Goal: Find specific page/section: Find specific page/section

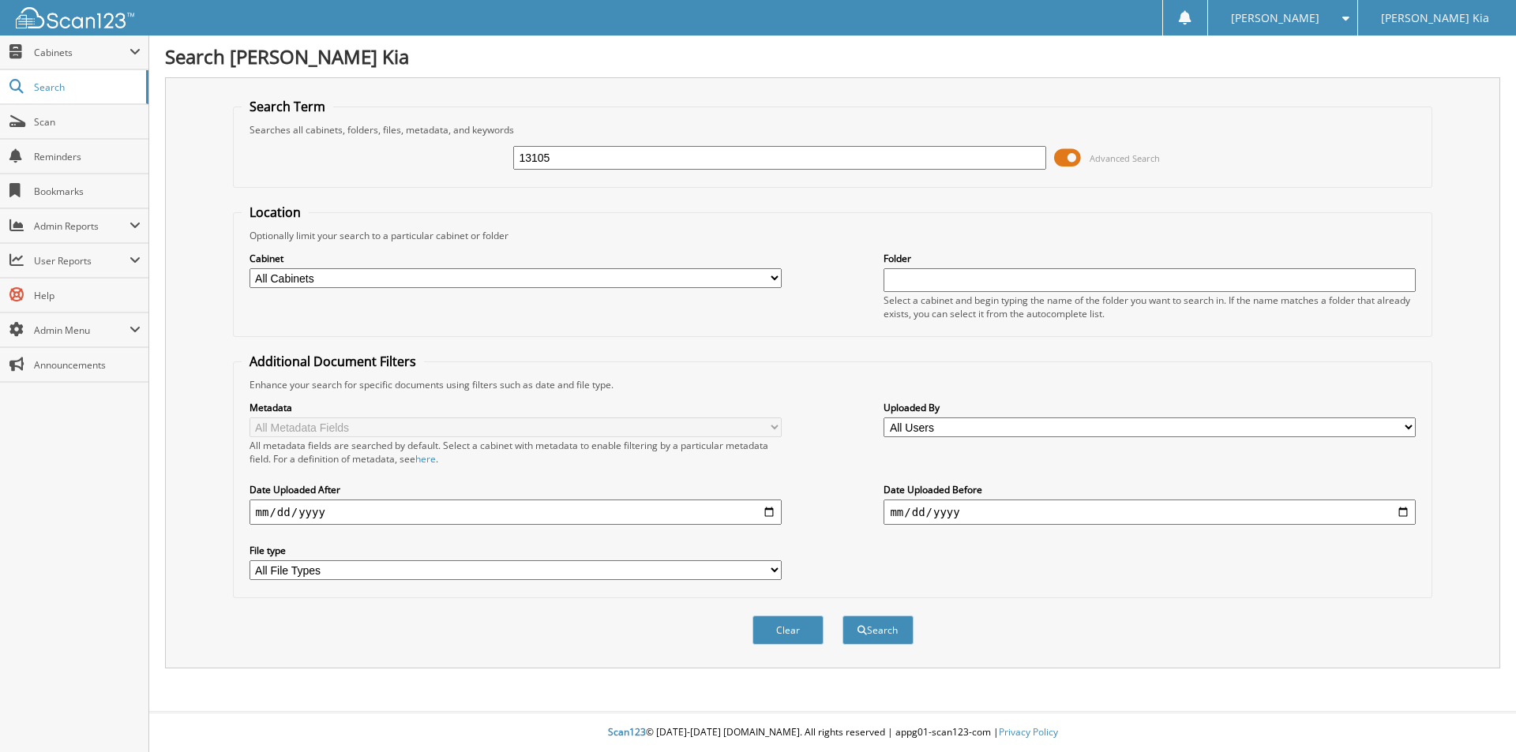
type input "13105"
click at [842, 616] on button "Search" at bounding box center [877, 630] width 71 height 29
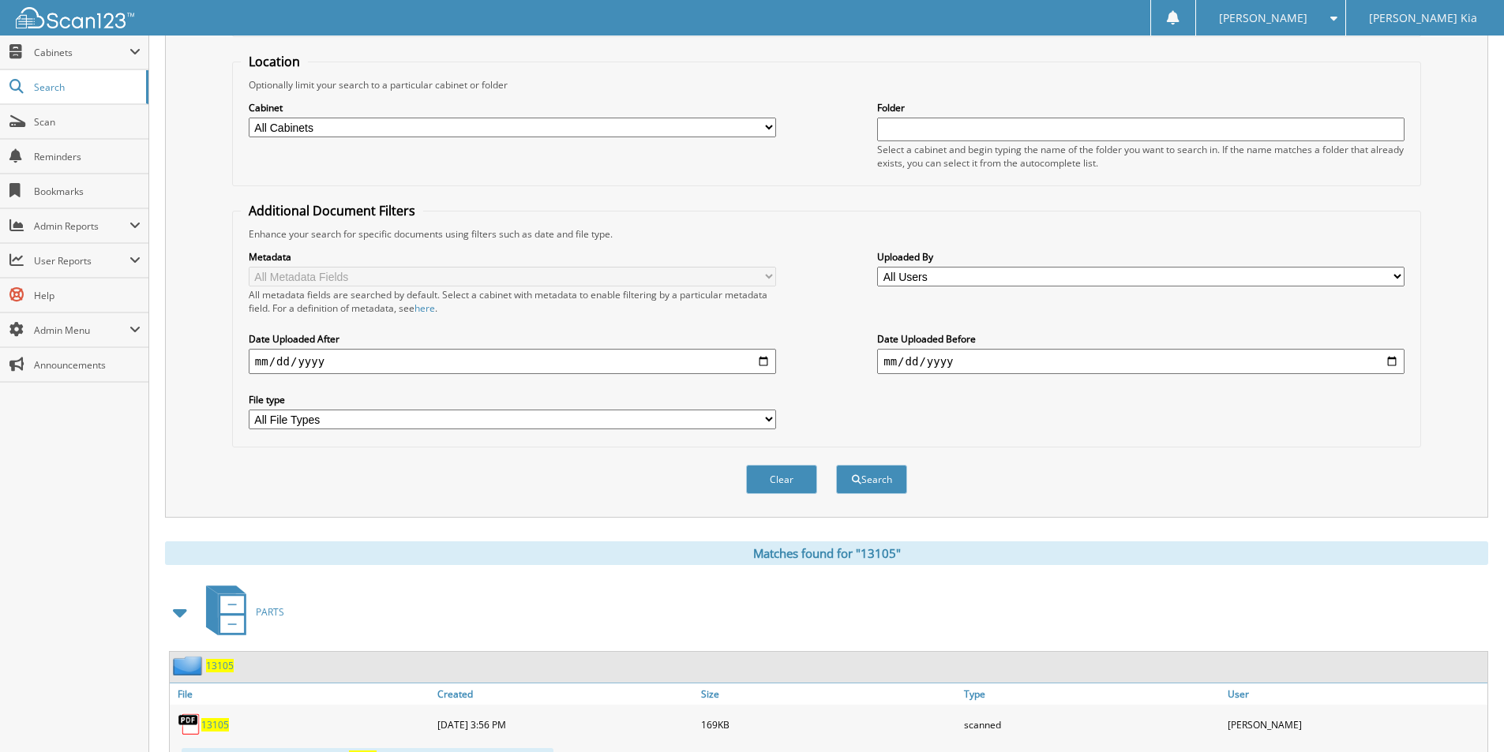
scroll to position [316, 0]
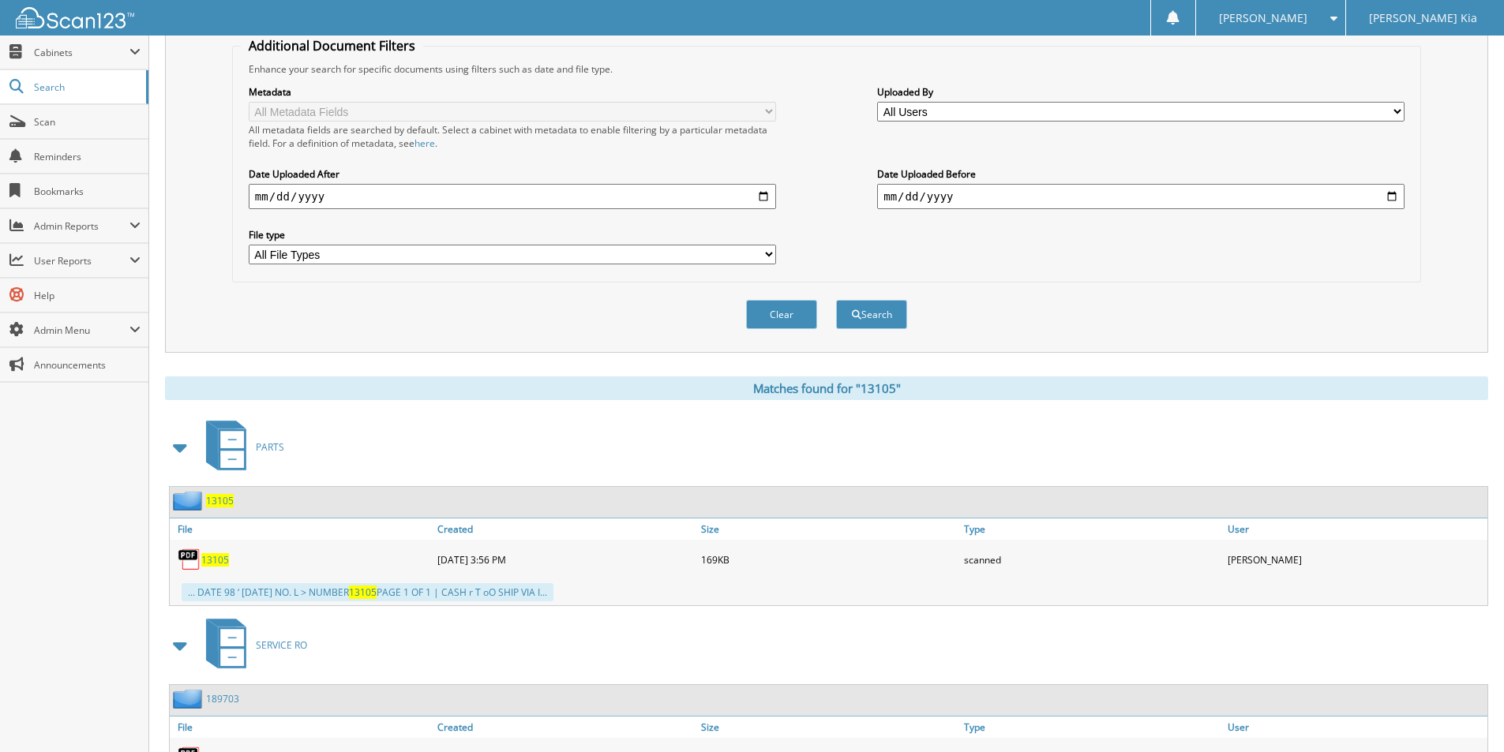
click at [214, 560] on span "13105" at bounding box center [215, 559] width 28 height 13
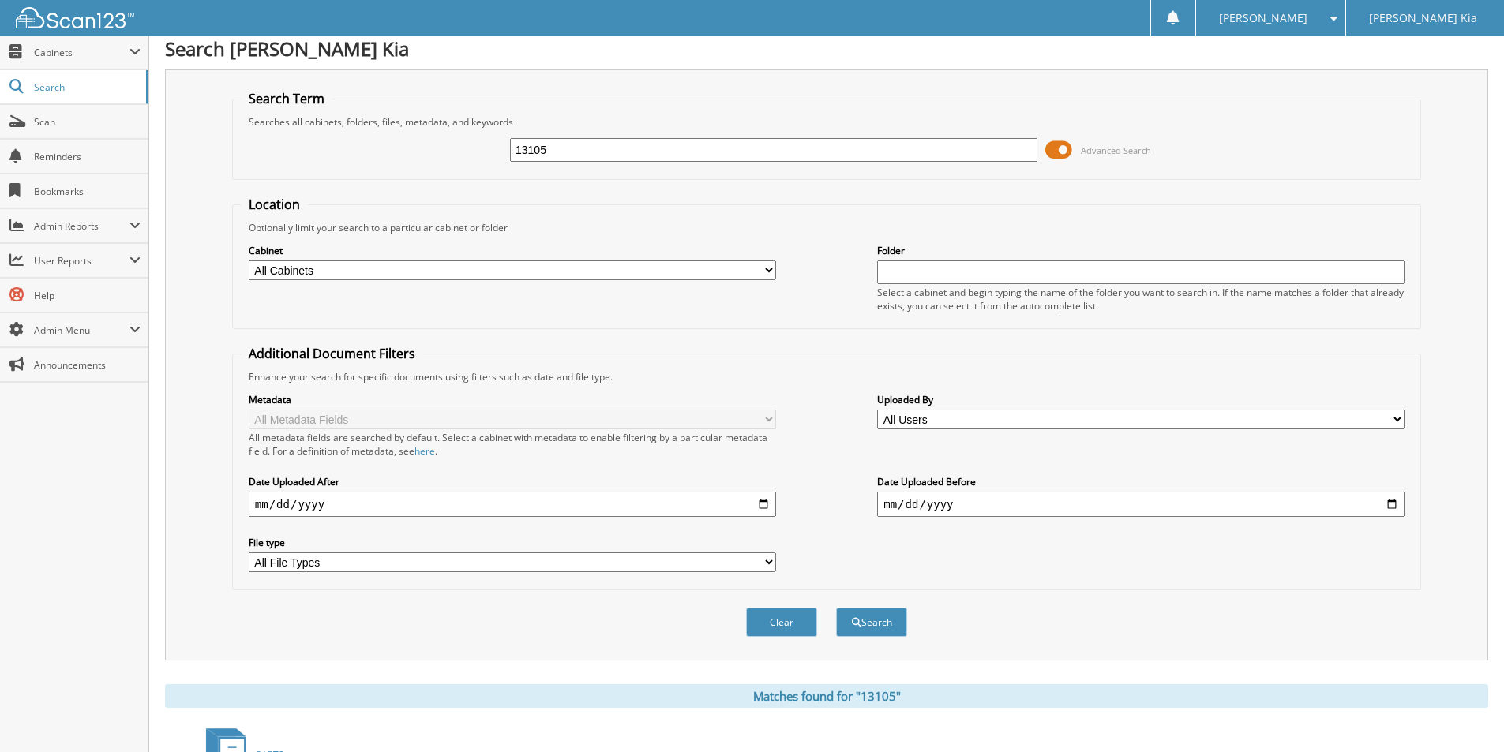
scroll to position [0, 0]
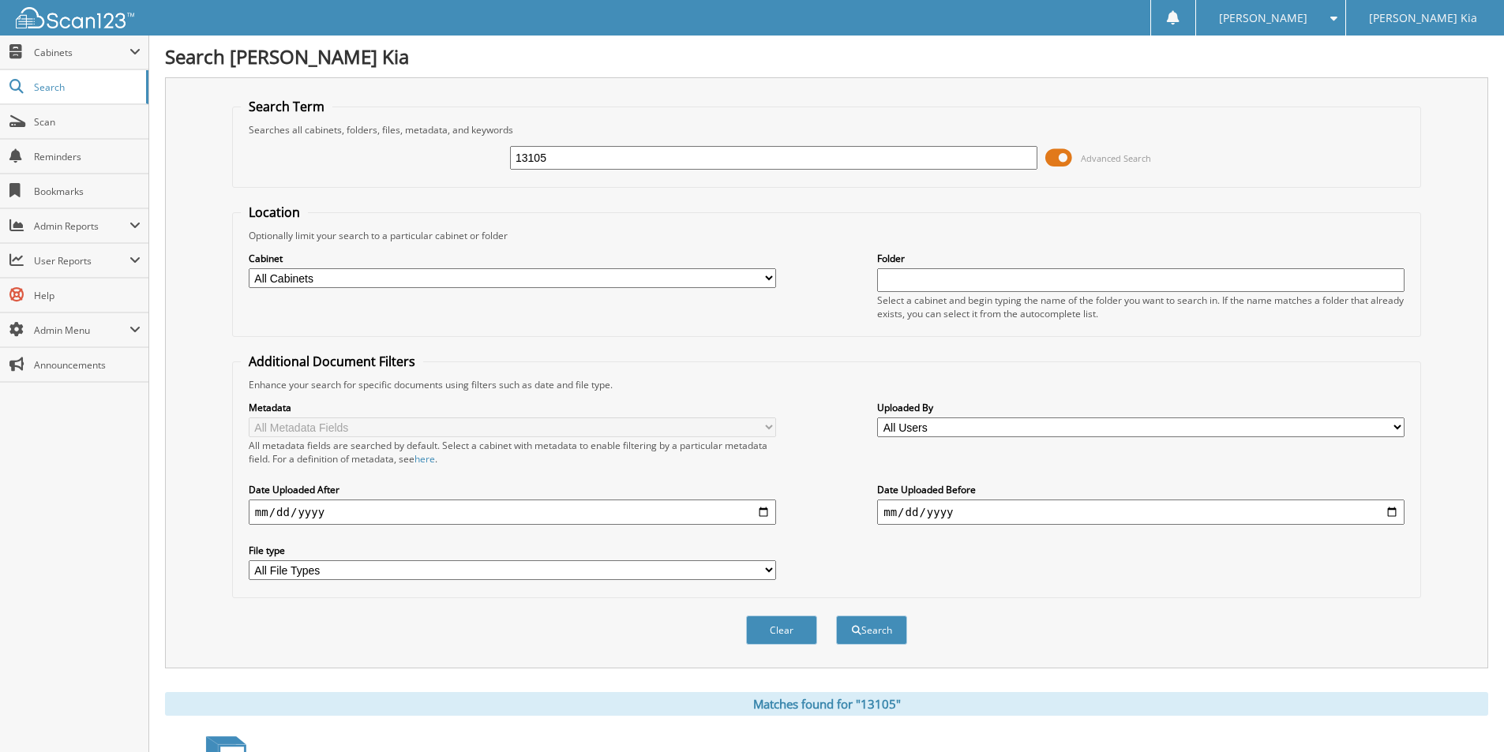
click at [602, 159] on input "13105" at bounding box center [773, 158] width 527 height 24
click at [601, 159] on input "13105" at bounding box center [773, 158] width 527 height 24
type input "13098"
click at [836, 616] on button "Search" at bounding box center [871, 630] width 71 height 29
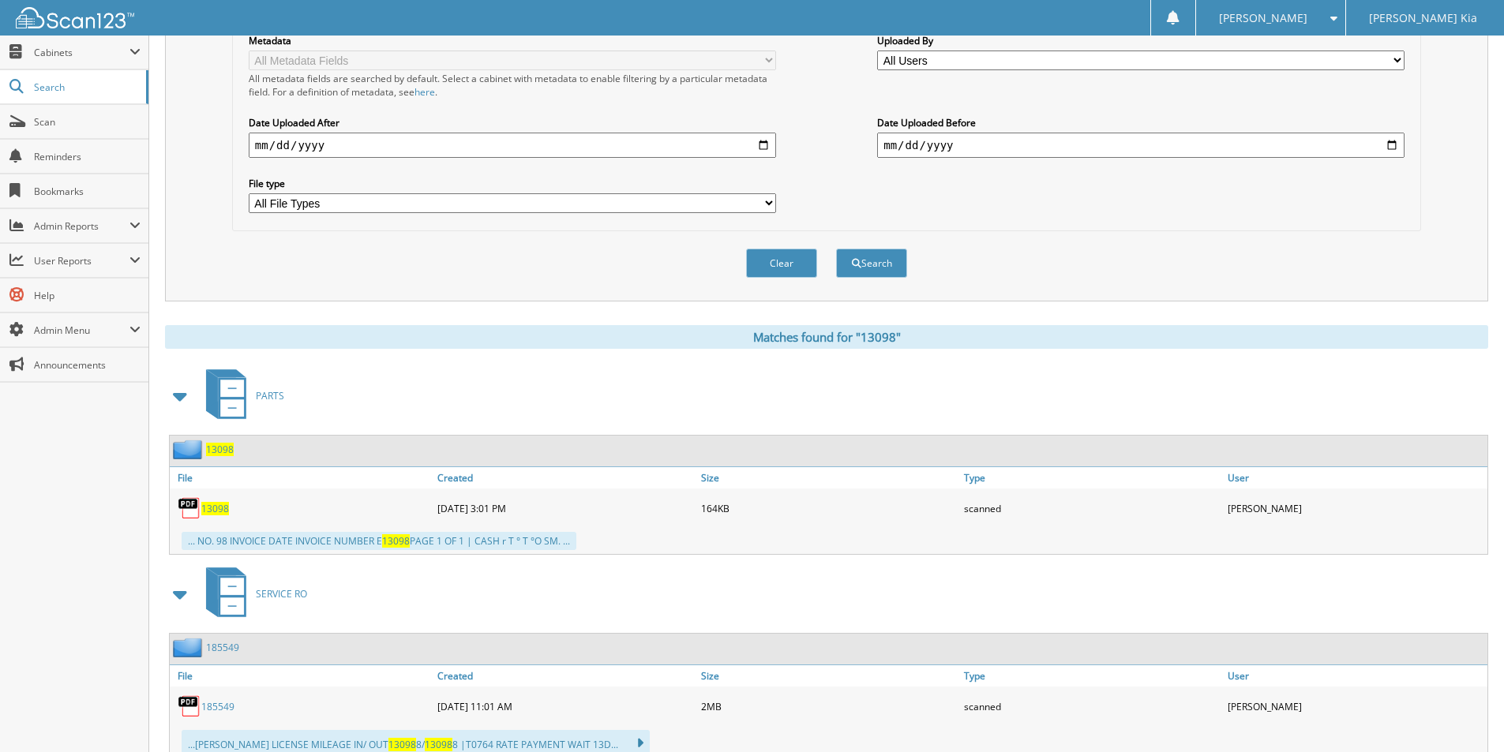
scroll to position [395, 0]
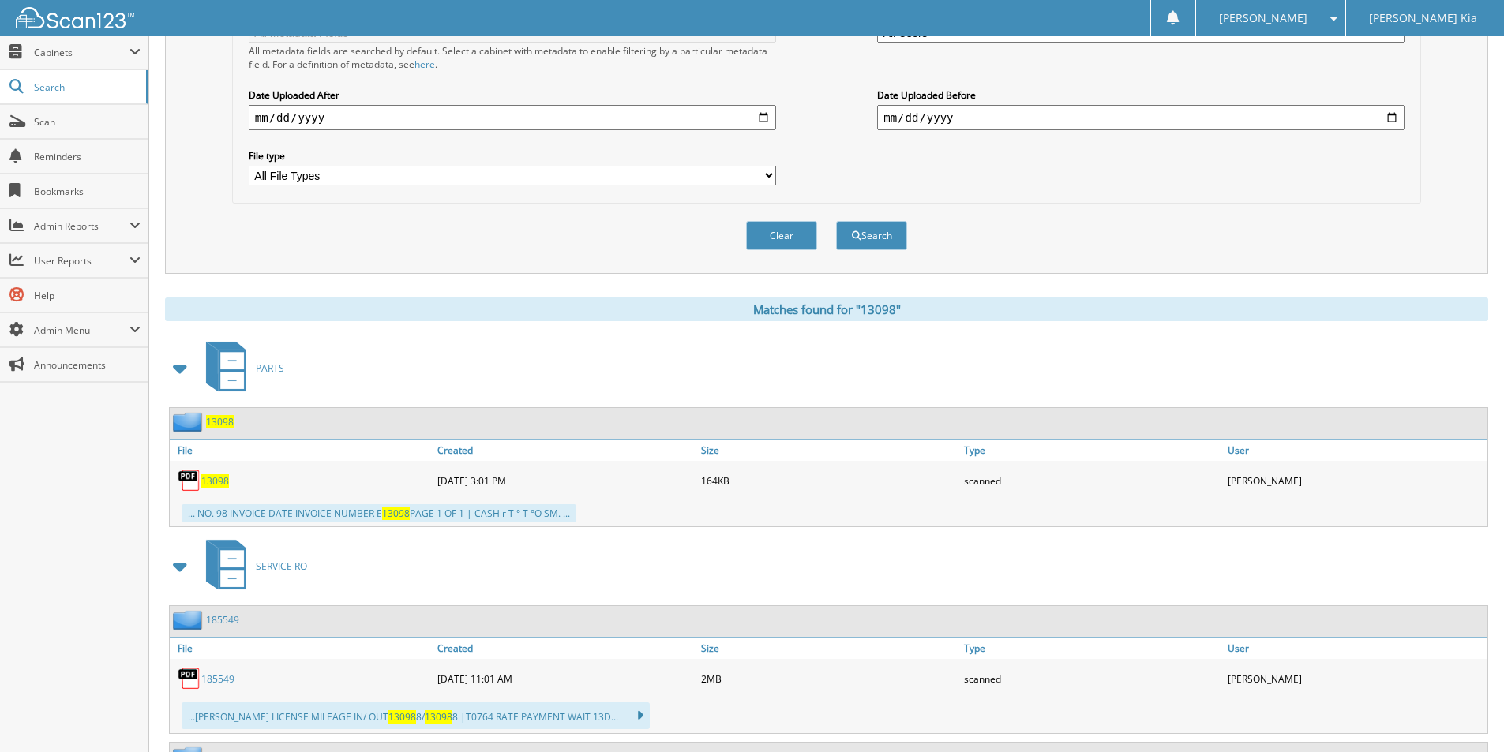
click at [217, 484] on span "13098" at bounding box center [215, 480] width 28 height 13
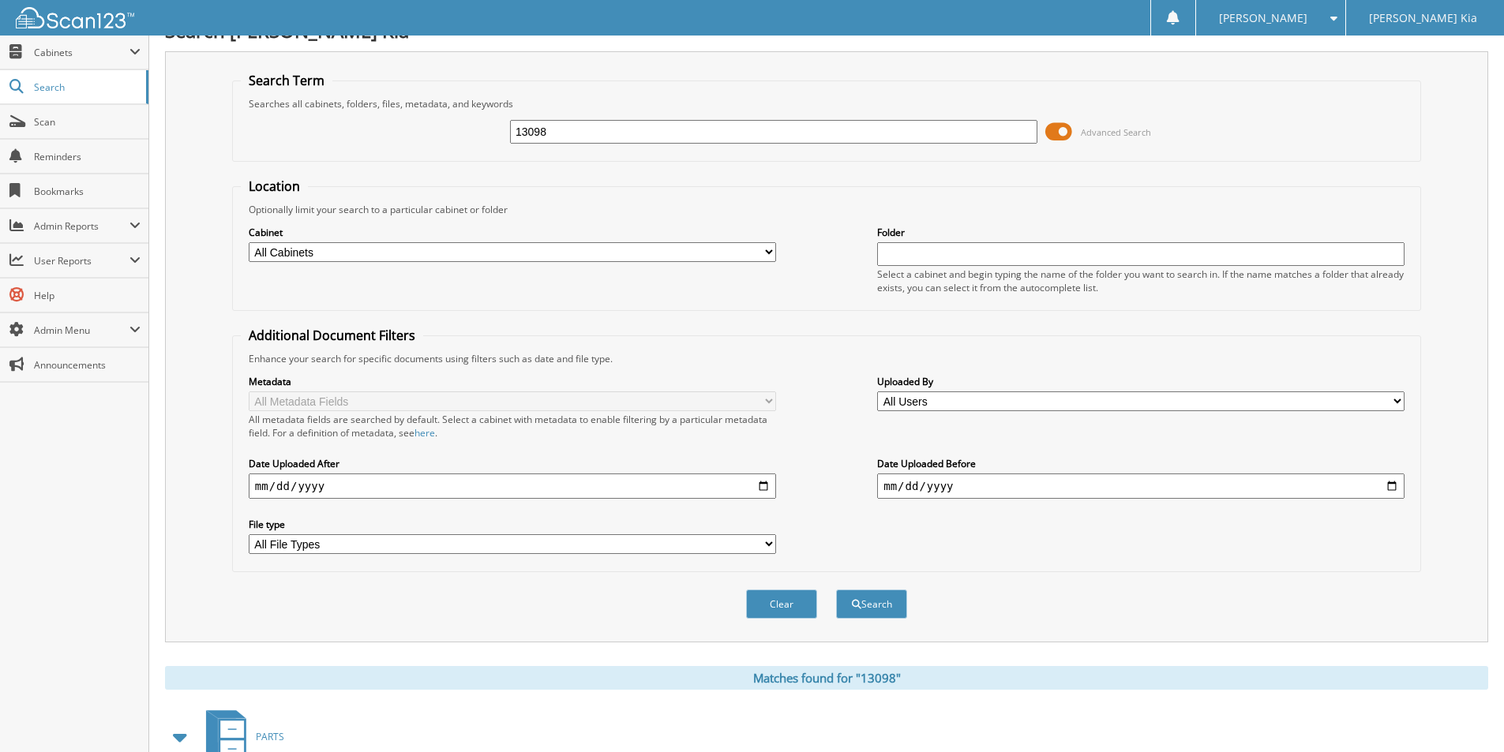
scroll to position [0, 0]
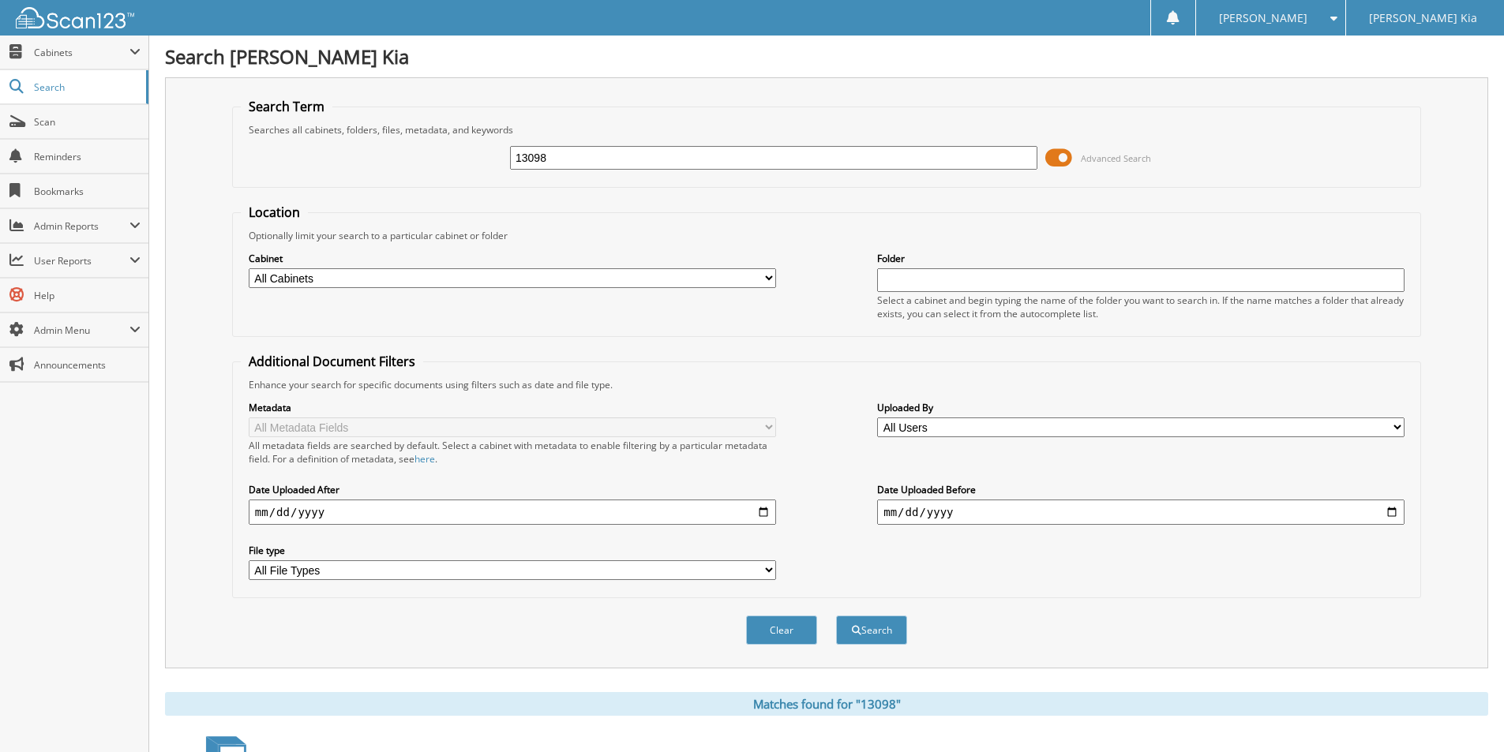
click at [791, 162] on input "13098" at bounding box center [773, 158] width 527 height 24
type input "13127"
click at [836, 616] on button "Search" at bounding box center [871, 630] width 71 height 29
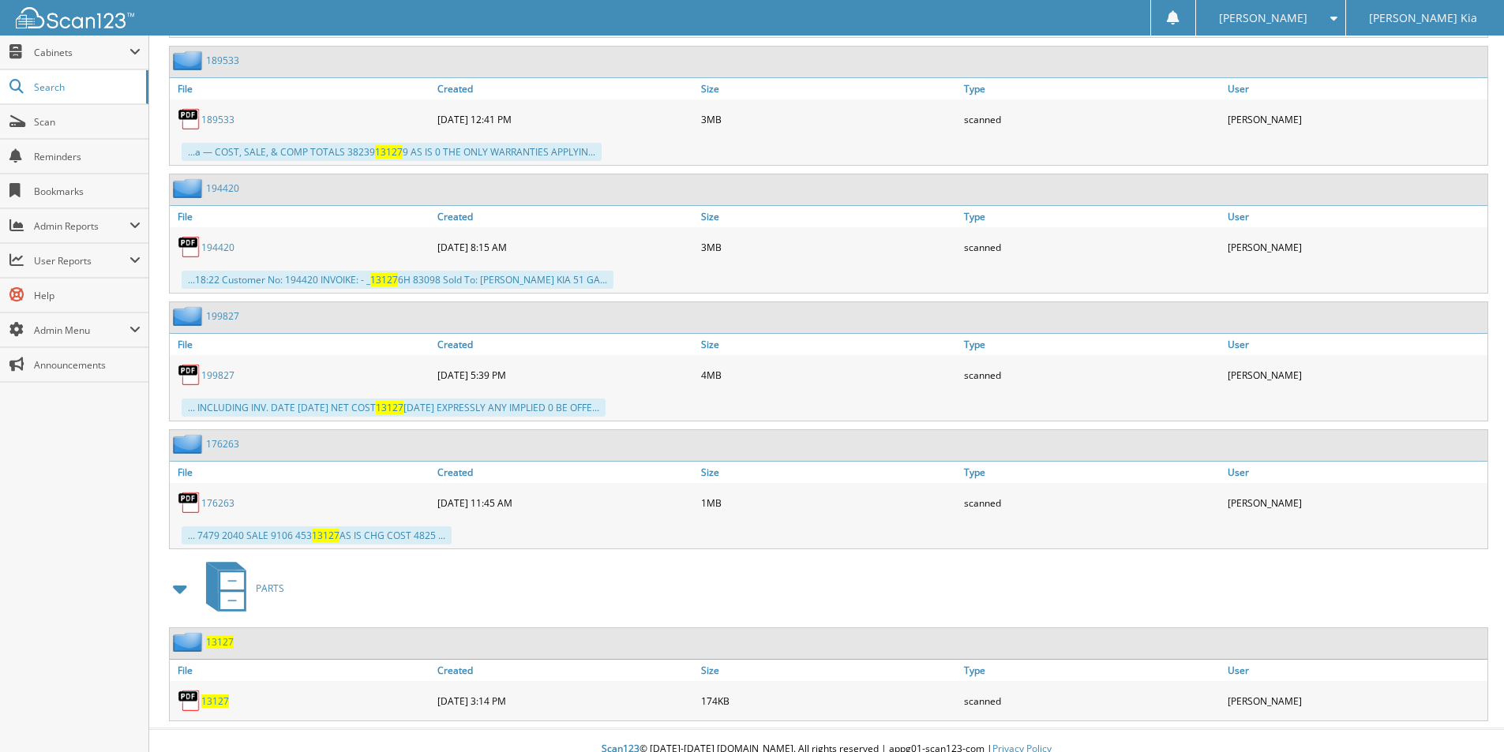
scroll to position [902, 0]
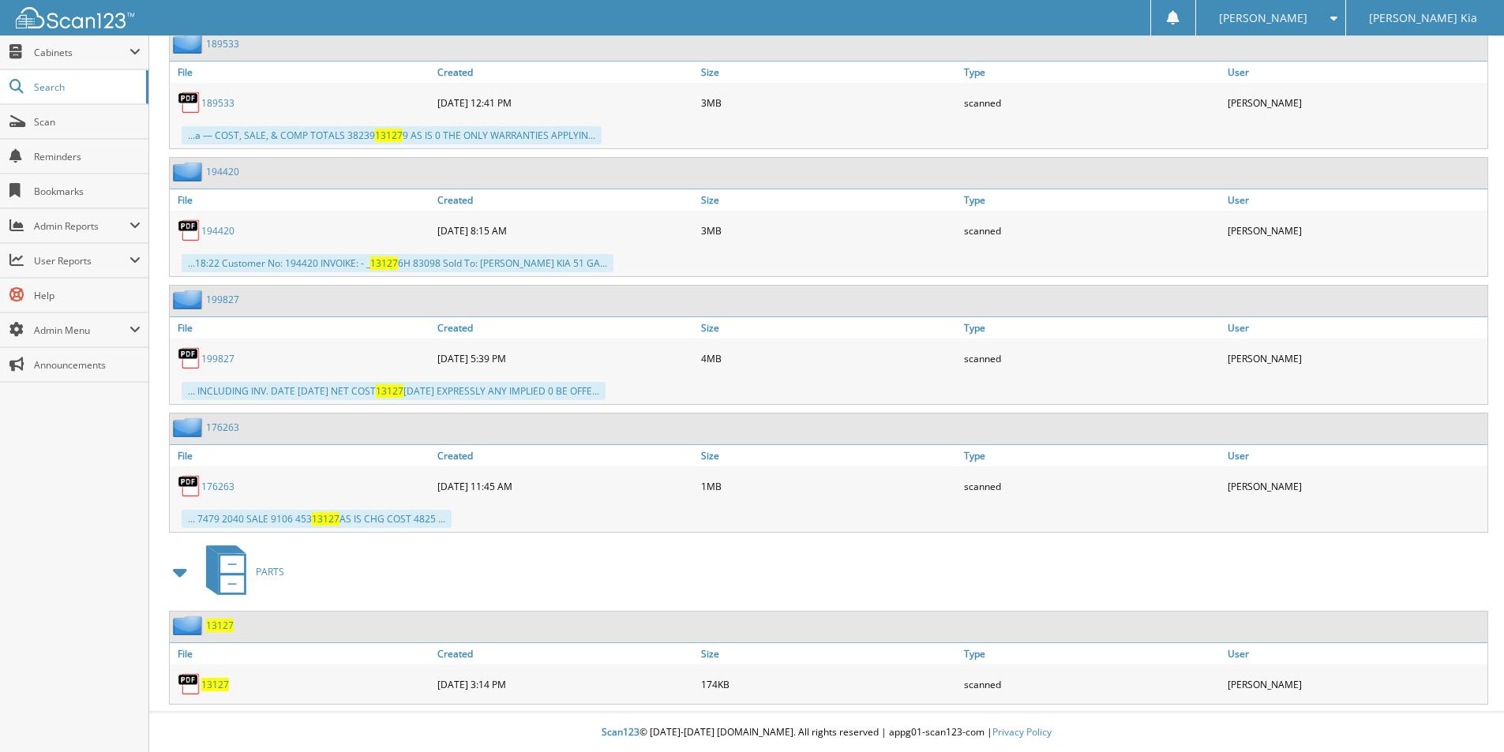
click at [214, 684] on span "13127" at bounding box center [215, 684] width 28 height 13
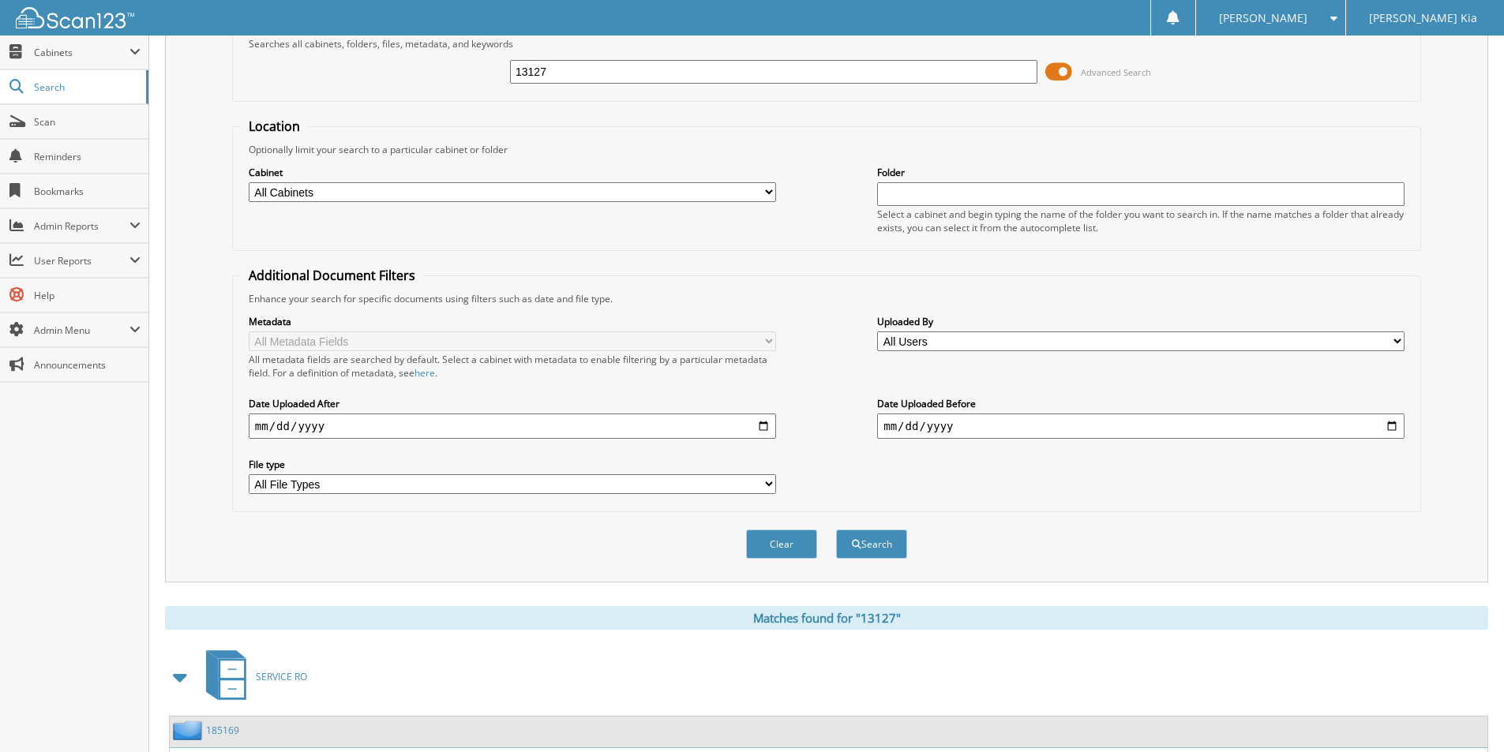
scroll to position [0, 0]
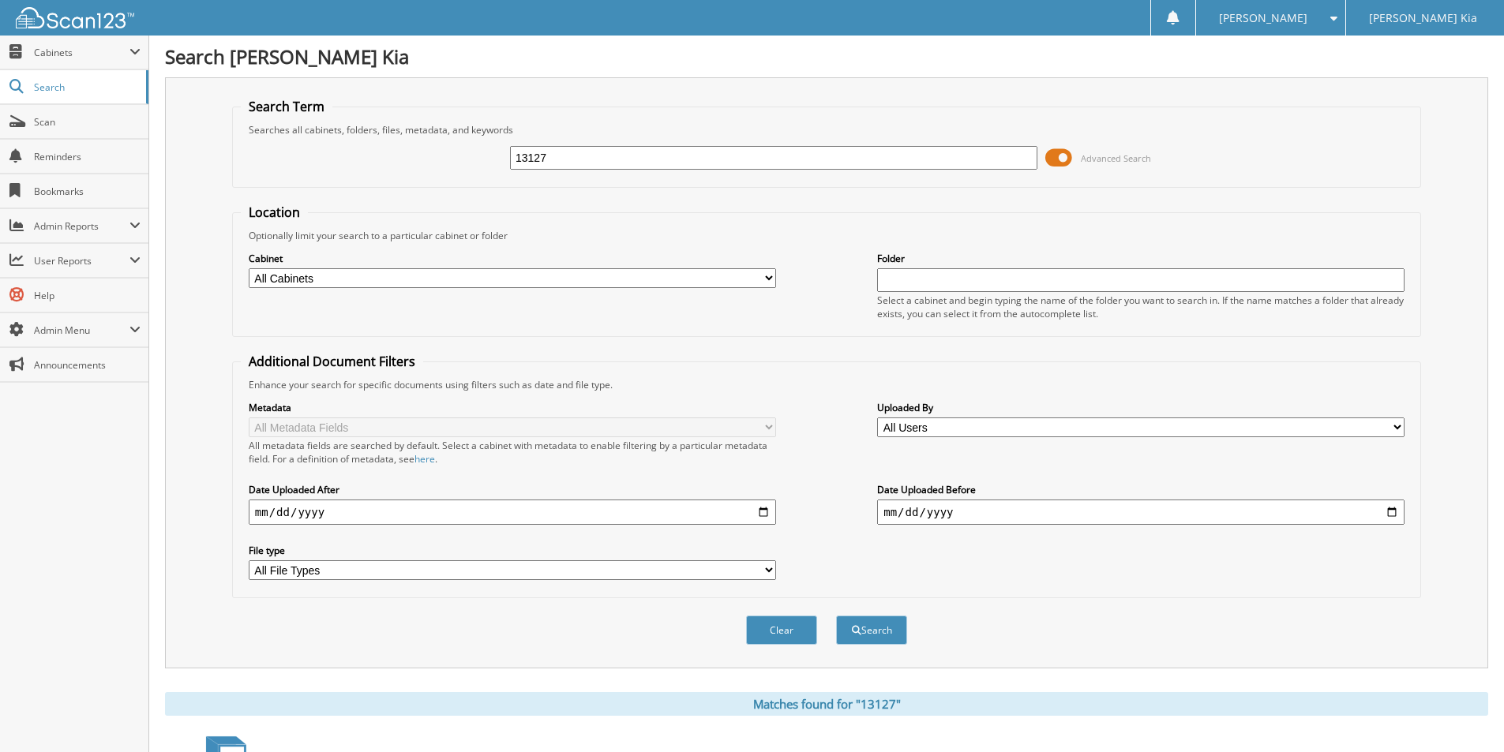
click at [636, 146] on input "13127" at bounding box center [773, 158] width 527 height 24
click at [634, 152] on input "13127" at bounding box center [773, 158] width 527 height 24
type input "13130"
click at [836, 616] on button "Search" at bounding box center [871, 630] width 71 height 29
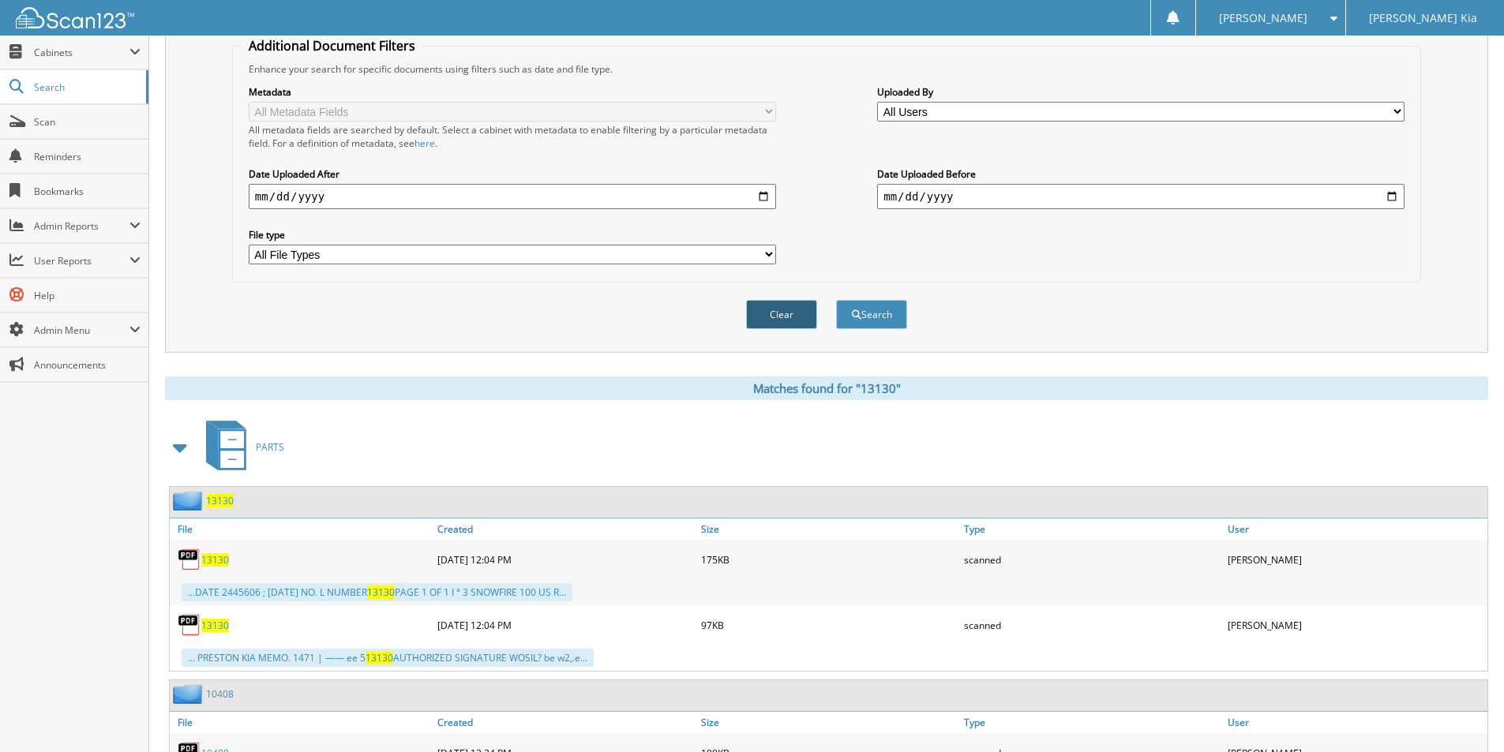
scroll to position [395, 0]
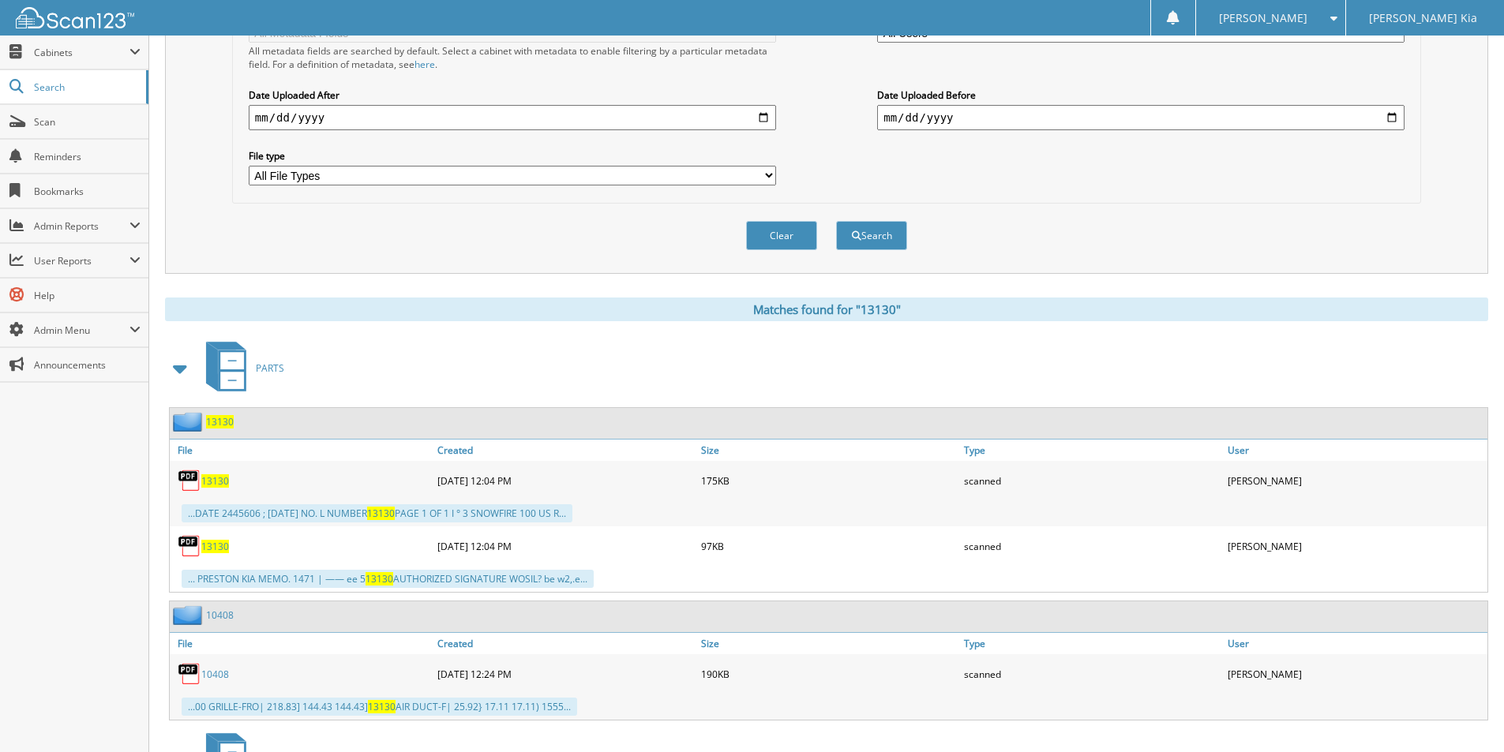
click at [216, 483] on span "13130" at bounding box center [215, 480] width 28 height 13
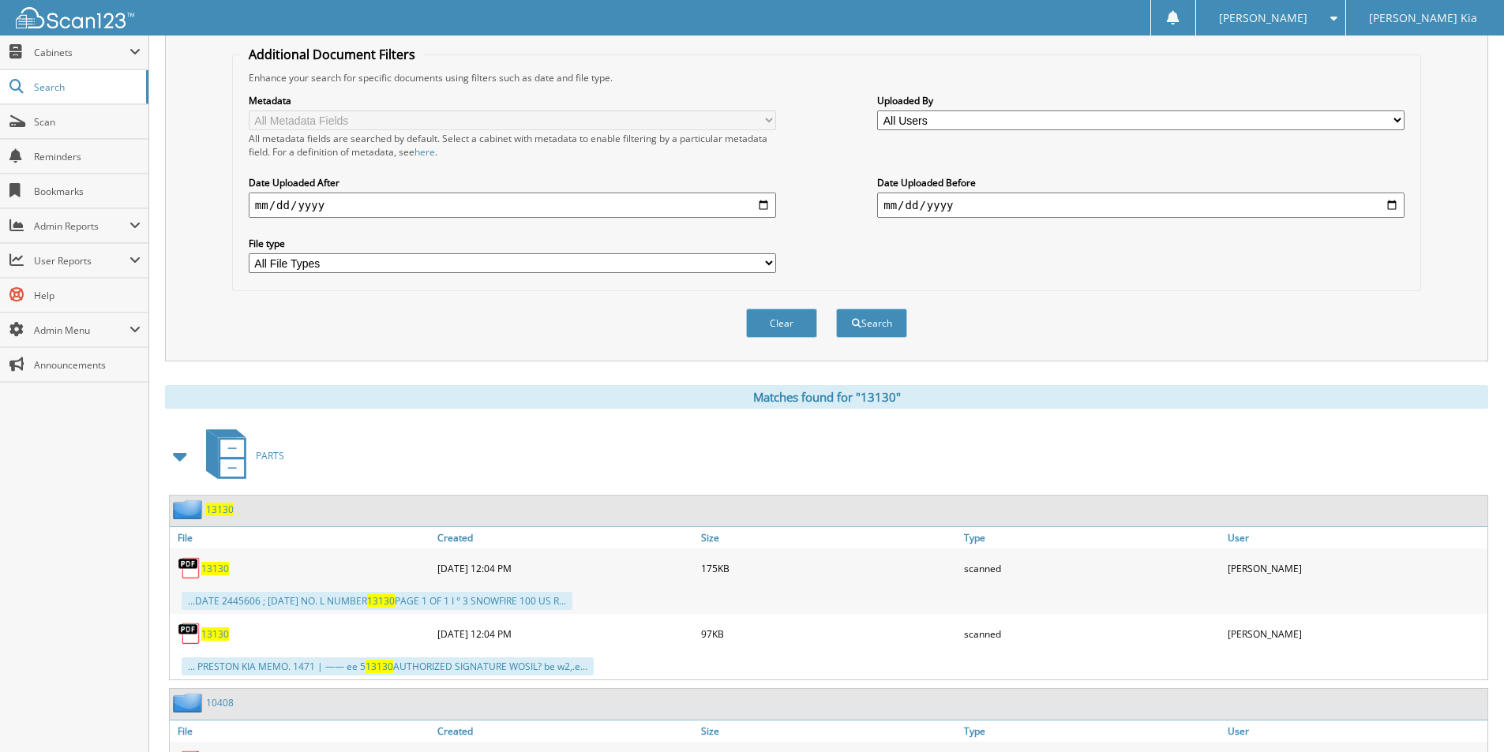
scroll to position [316, 0]
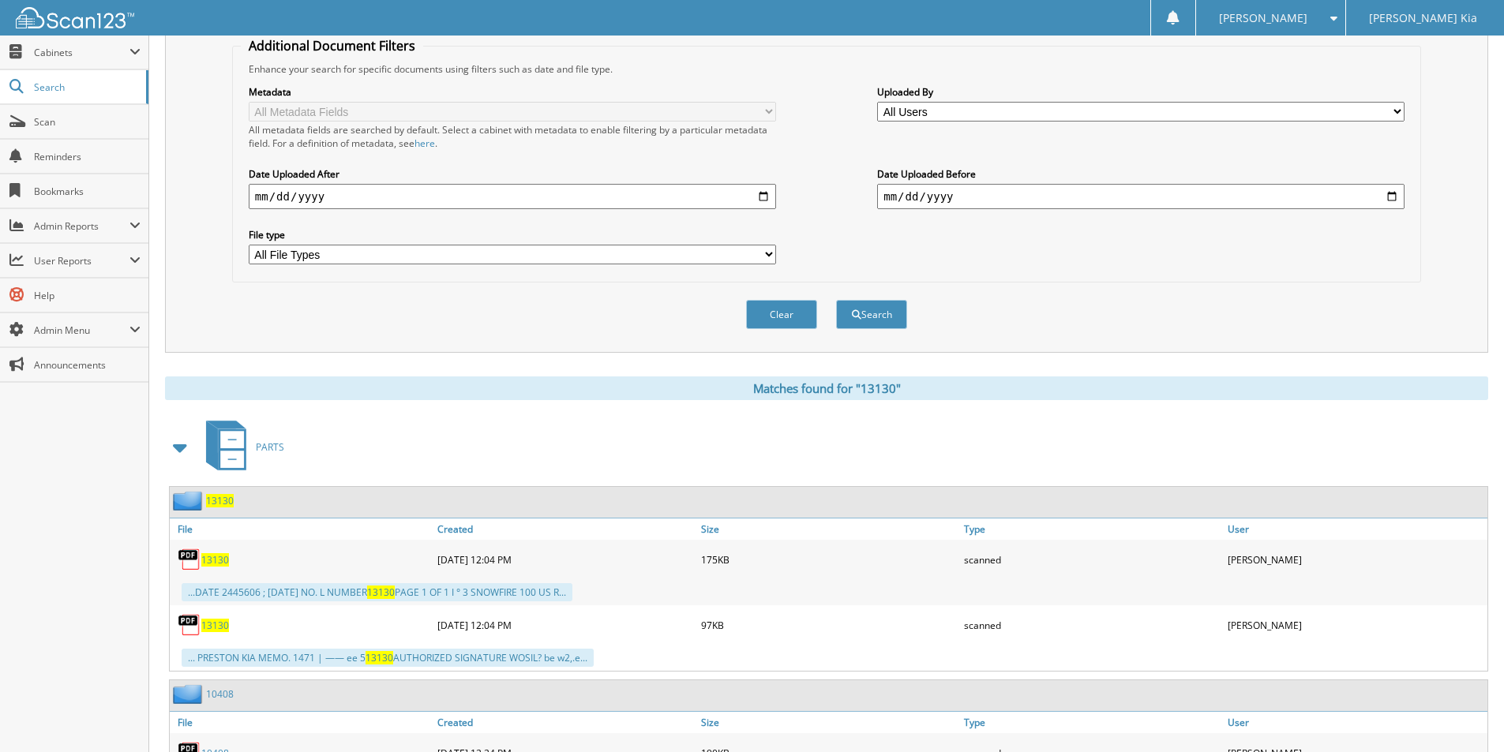
click at [220, 557] on span "13130" at bounding box center [215, 559] width 28 height 13
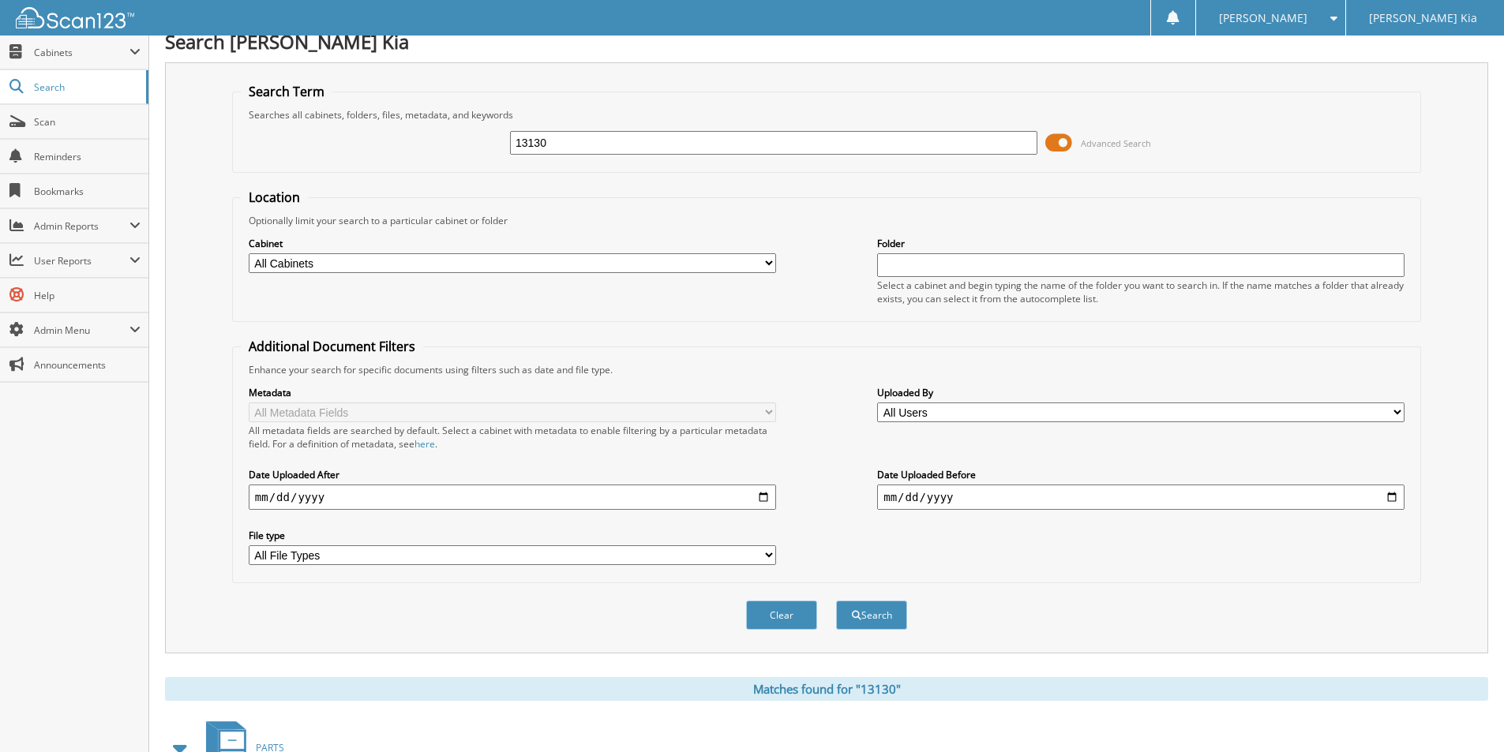
scroll to position [0, 0]
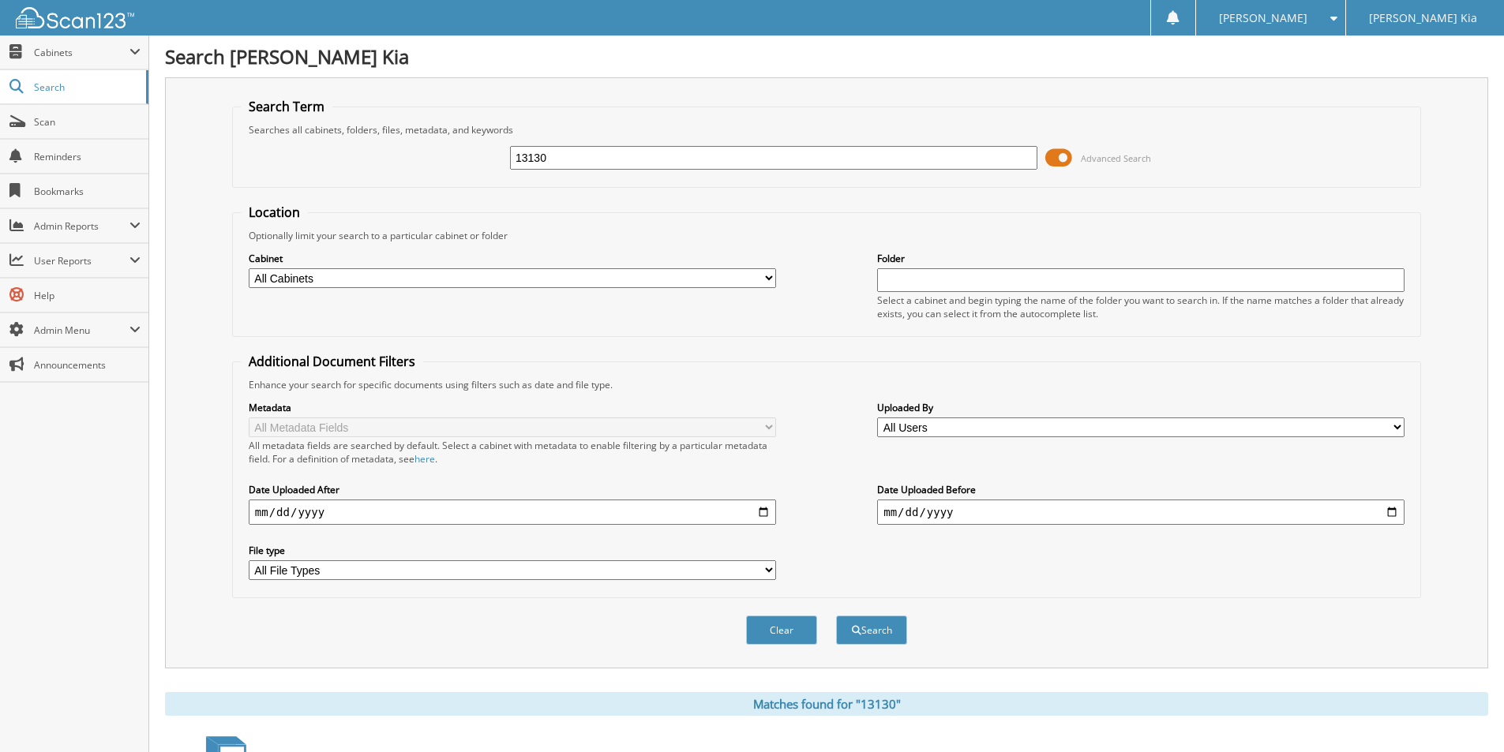
click at [671, 159] on input "13130" at bounding box center [773, 158] width 527 height 24
type input "202358"
click at [836, 616] on button "Search" at bounding box center [871, 630] width 71 height 29
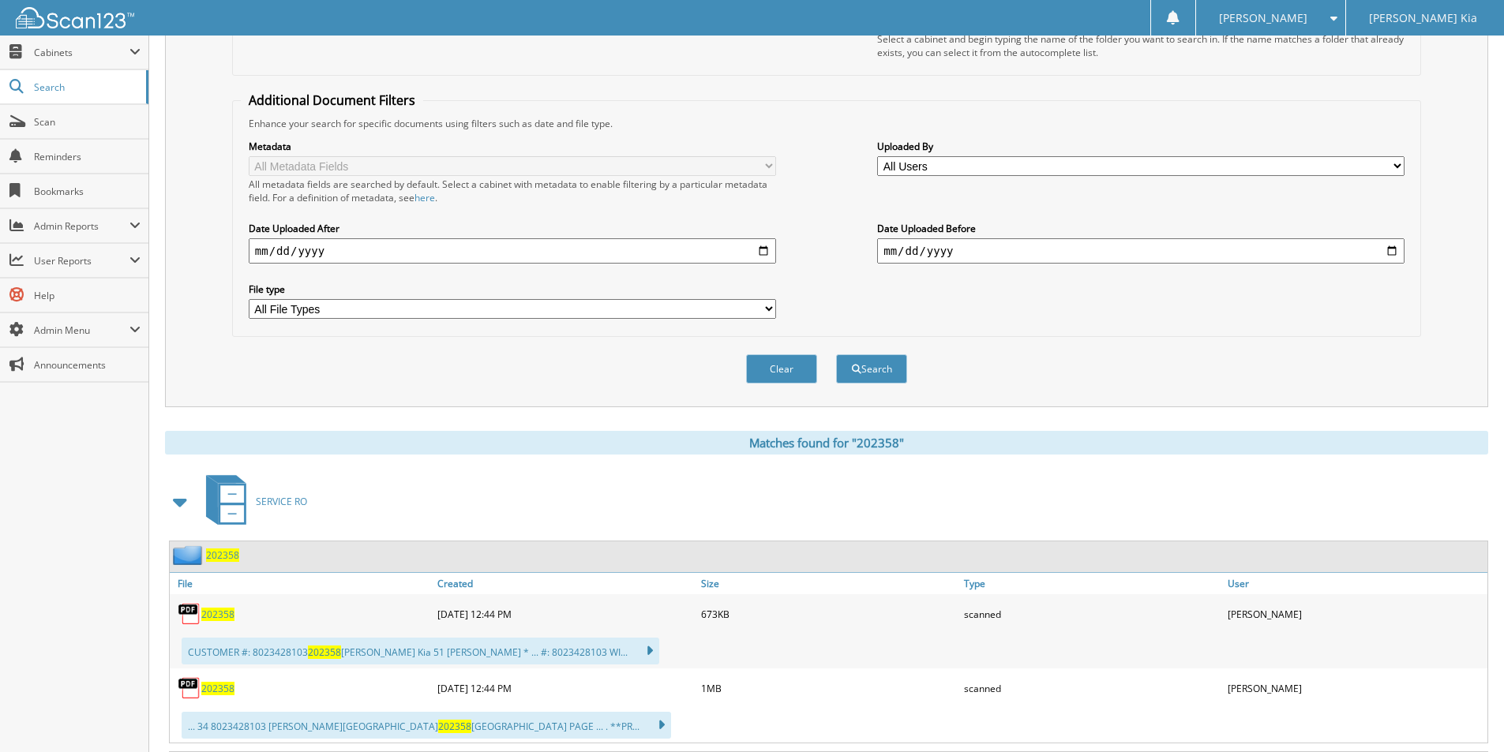
scroll to position [316, 0]
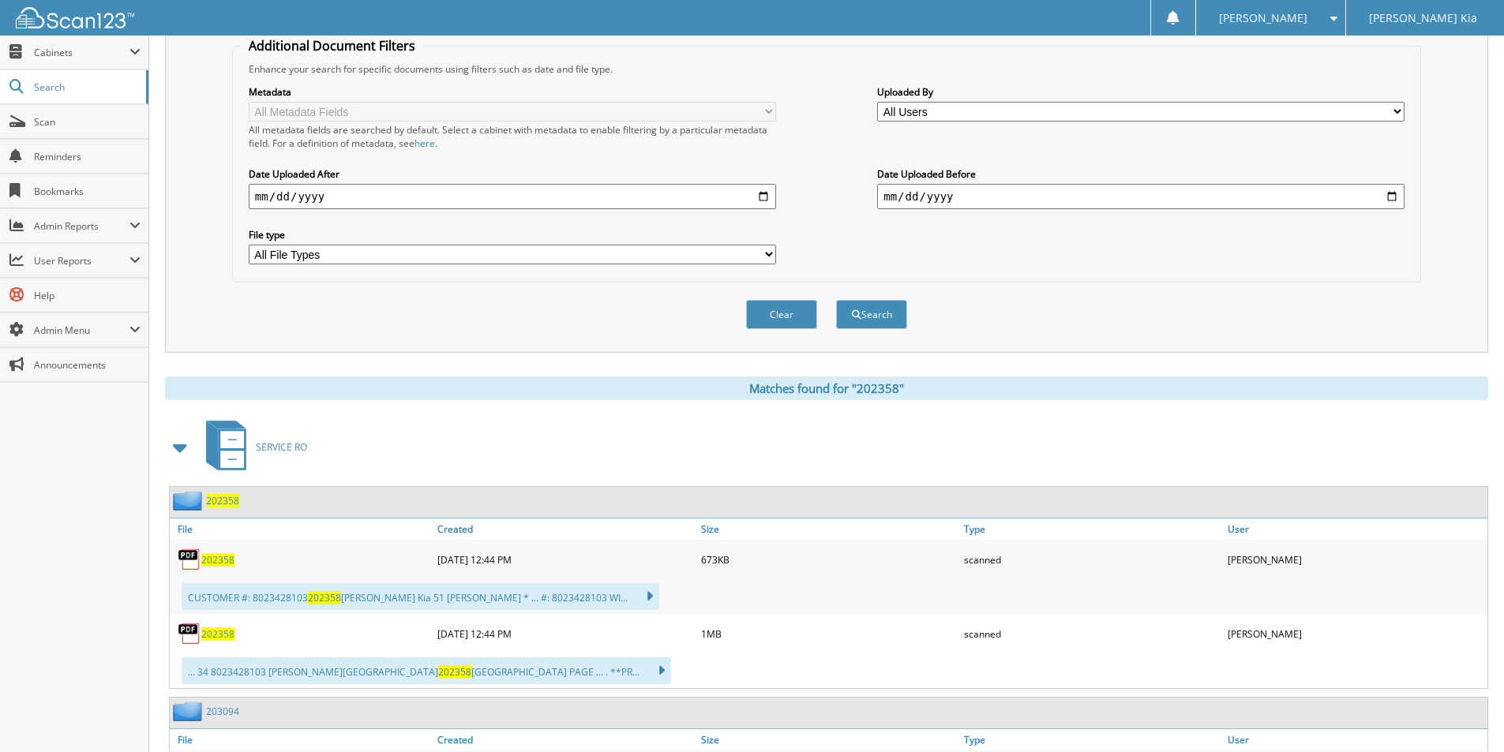
drag, startPoint x: 225, startPoint y: 560, endPoint x: 236, endPoint y: 560, distance: 11.1
click at [225, 559] on span "202358" at bounding box center [217, 559] width 33 height 13
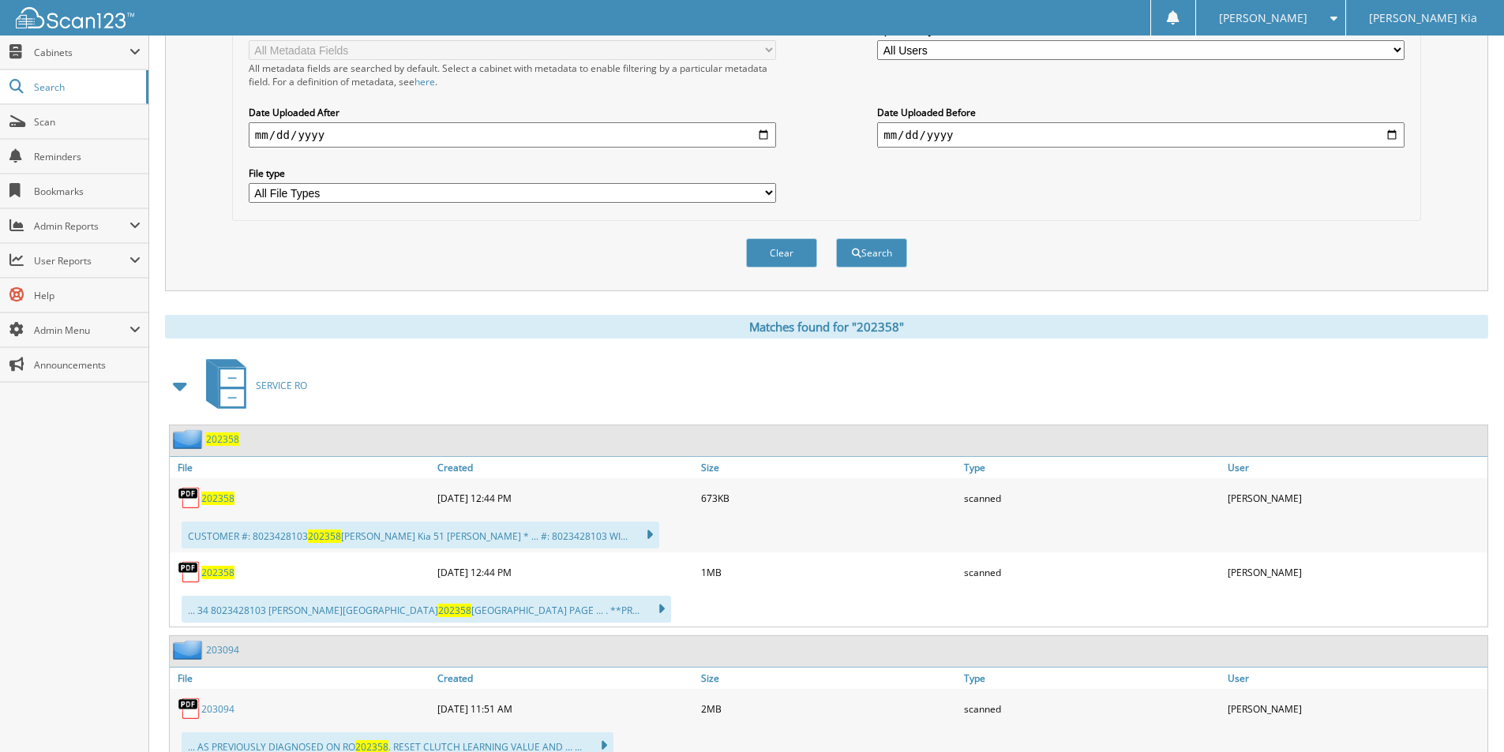
scroll to position [395, 0]
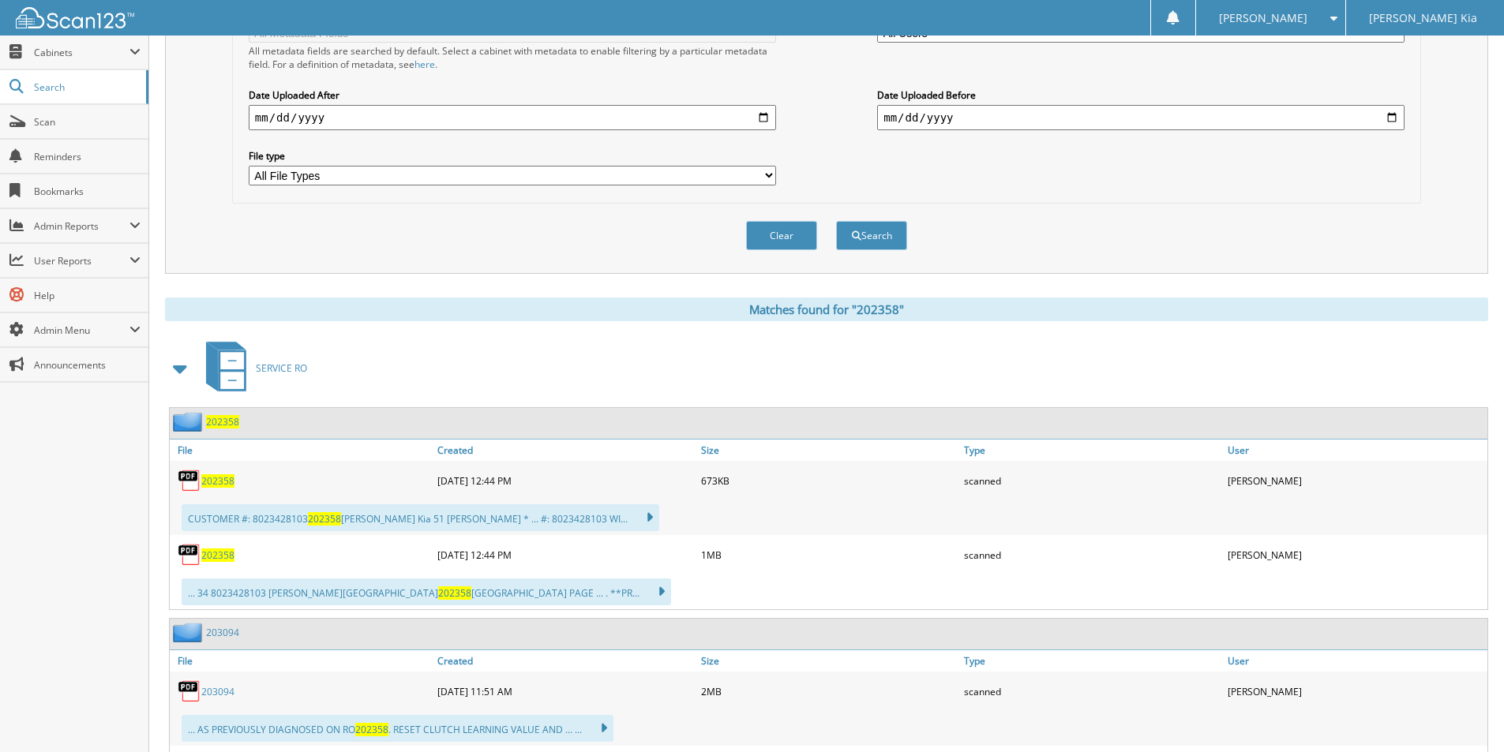
click at [221, 559] on span "202358" at bounding box center [217, 555] width 33 height 13
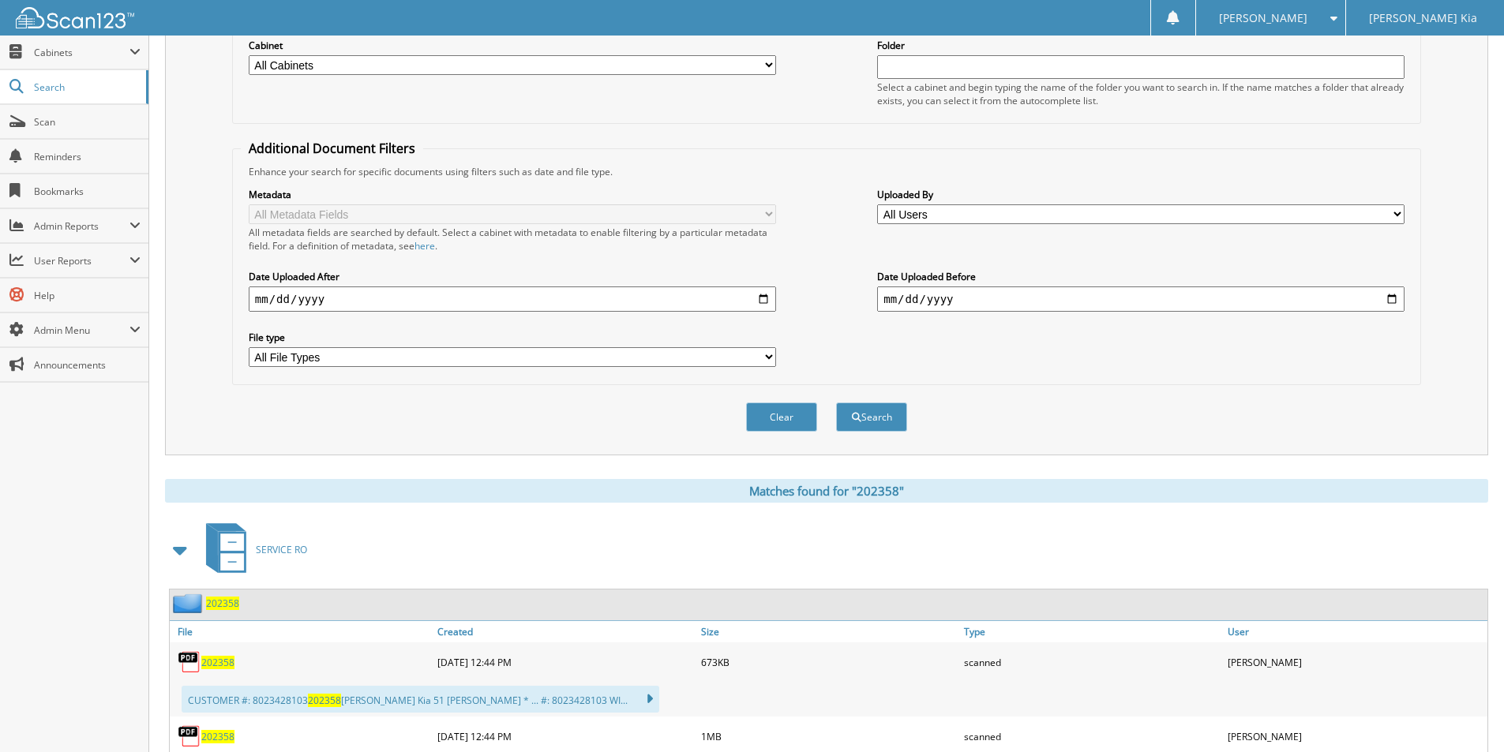
scroll to position [316, 0]
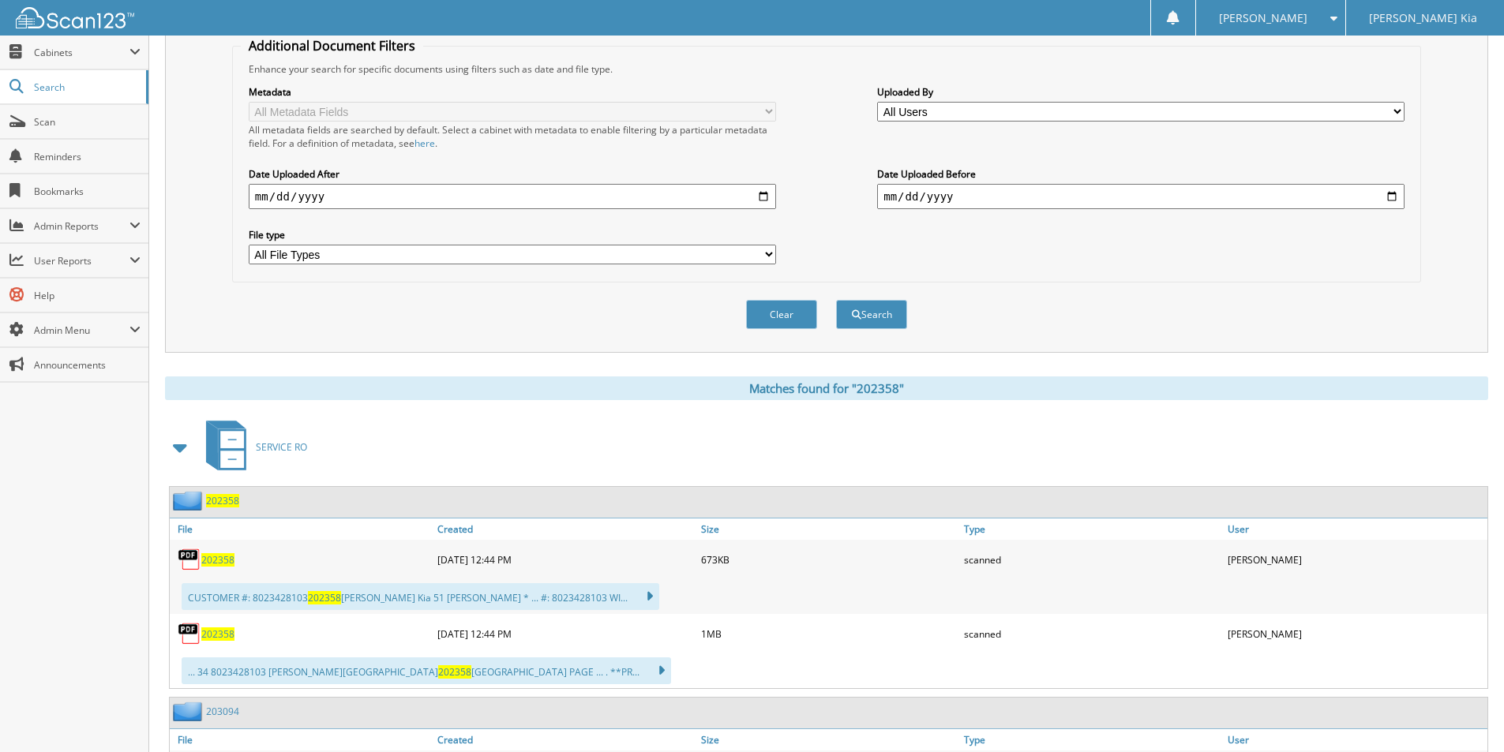
click at [229, 558] on span "202358" at bounding box center [217, 559] width 33 height 13
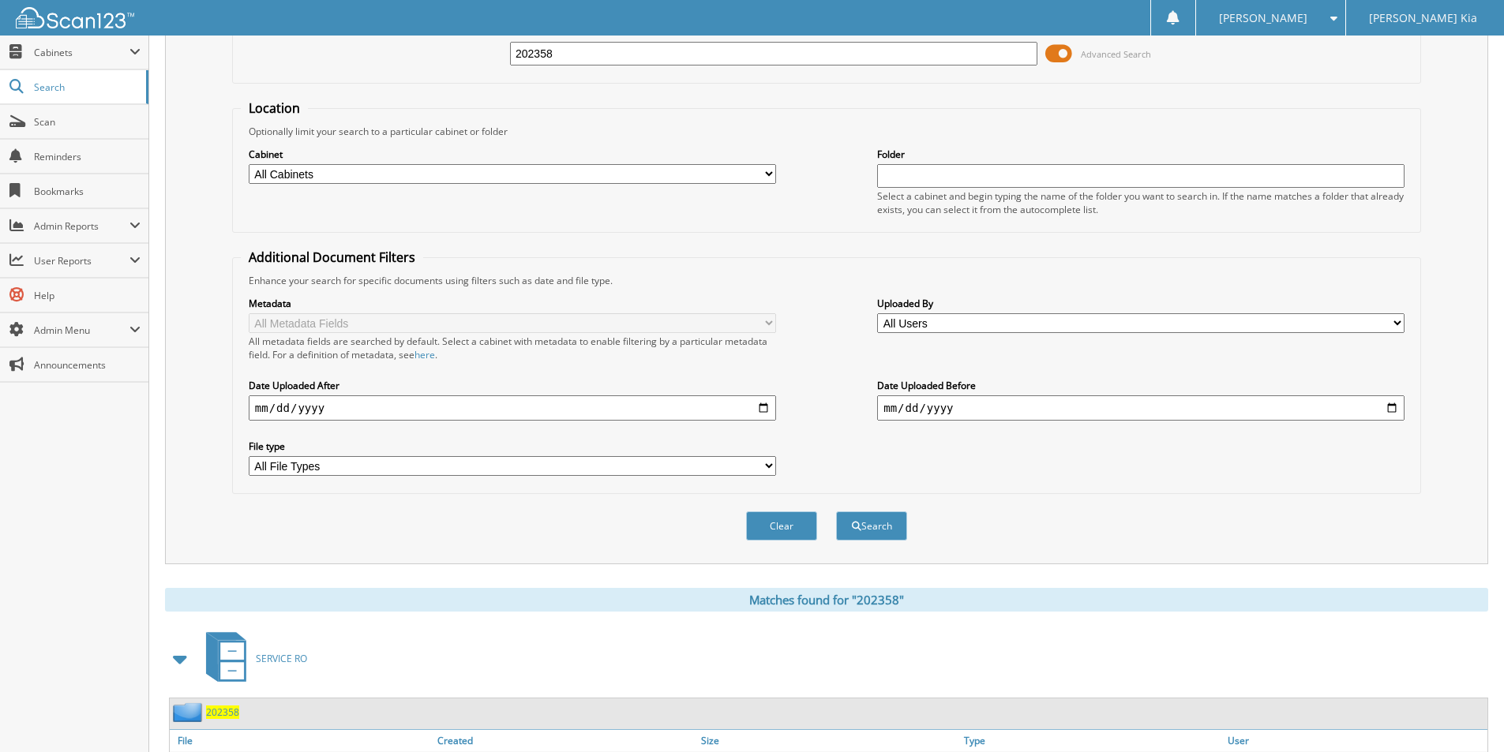
scroll to position [0, 0]
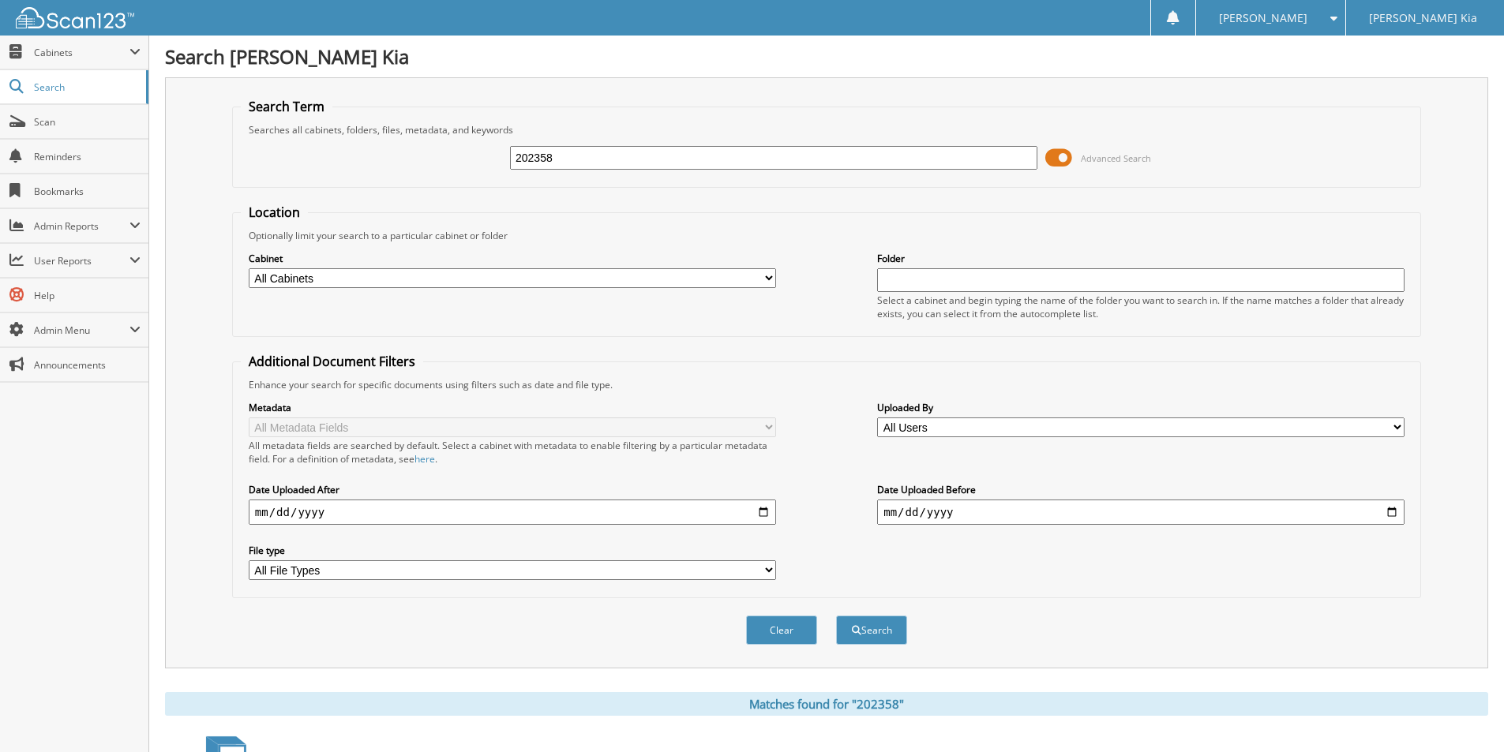
click at [791, 152] on input "202358" at bounding box center [773, 158] width 527 height 24
type input "202993"
click at [836, 616] on button "Search" at bounding box center [871, 630] width 71 height 29
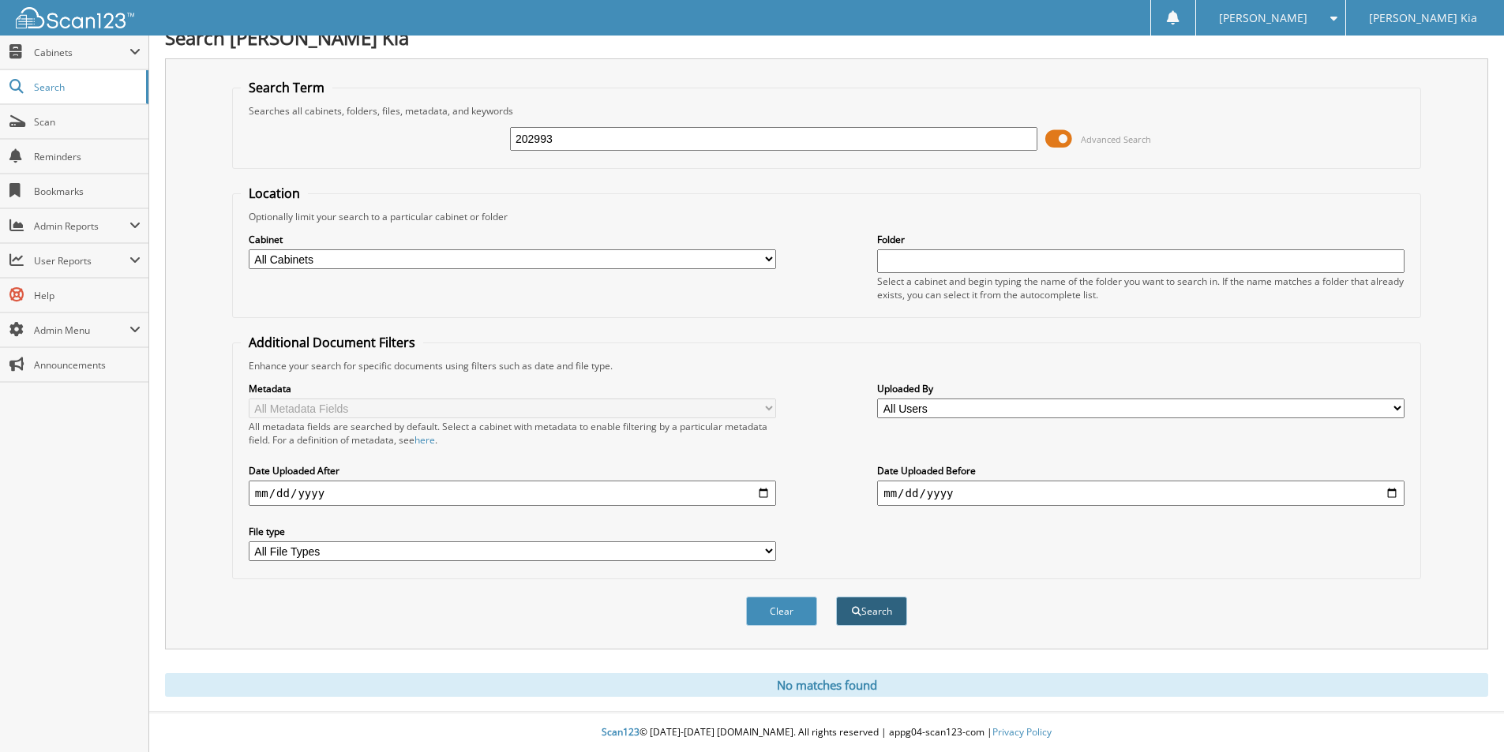
click at [882, 608] on button "Search" at bounding box center [871, 611] width 71 height 29
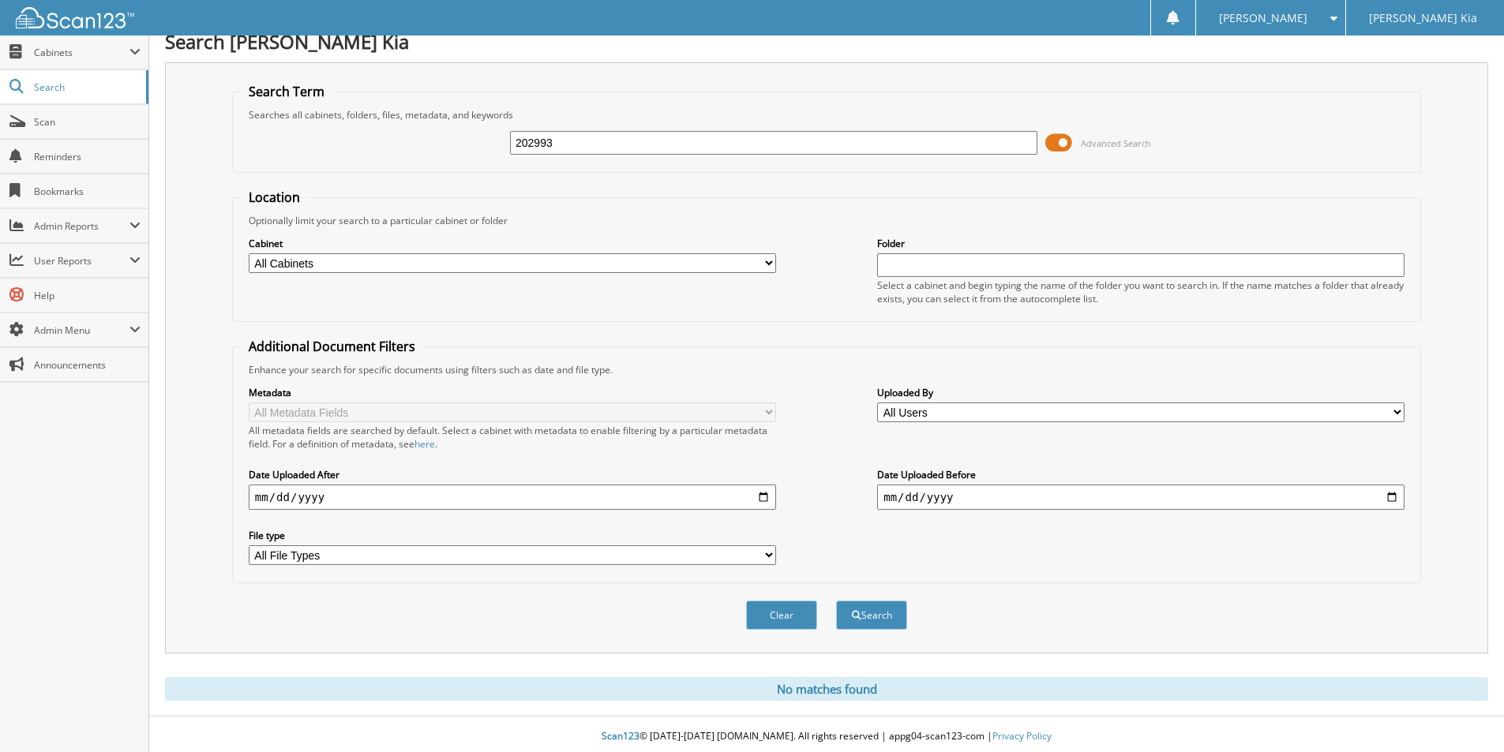
scroll to position [20, 0]
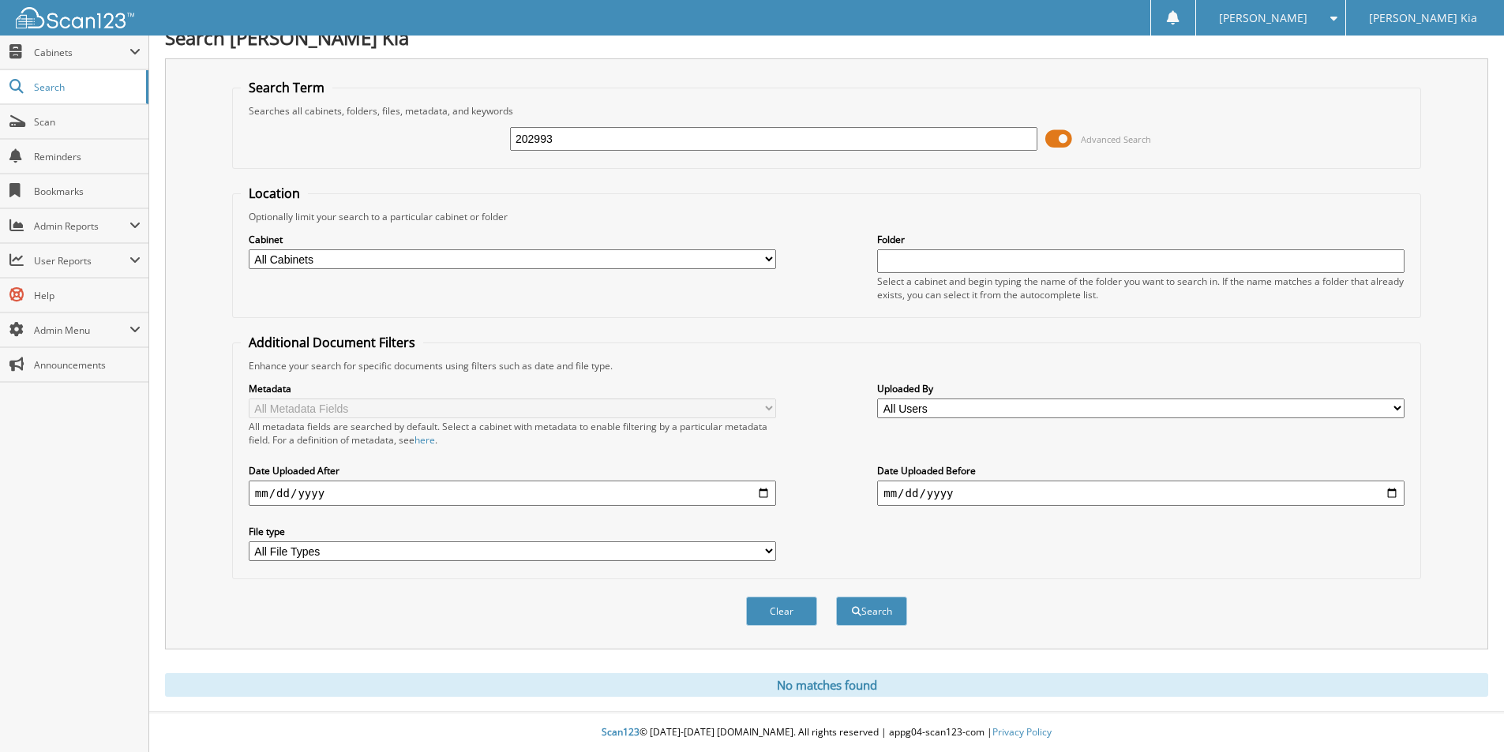
click at [723, 135] on input "202993" at bounding box center [773, 139] width 527 height 24
type input "203232"
click at [836, 597] on button "Search" at bounding box center [871, 611] width 71 height 29
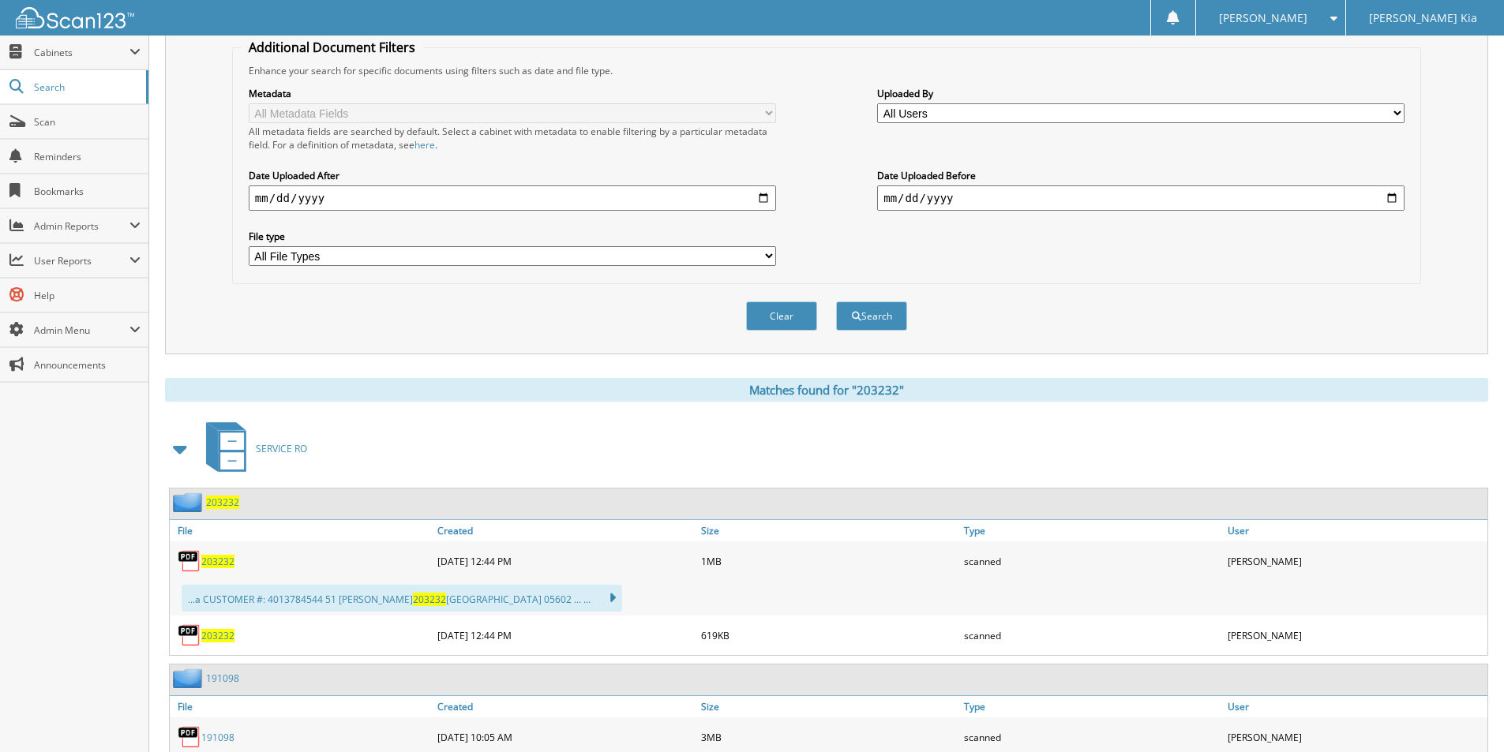
scroll to position [316, 0]
click at [218, 563] on span "203232" at bounding box center [217, 559] width 33 height 13
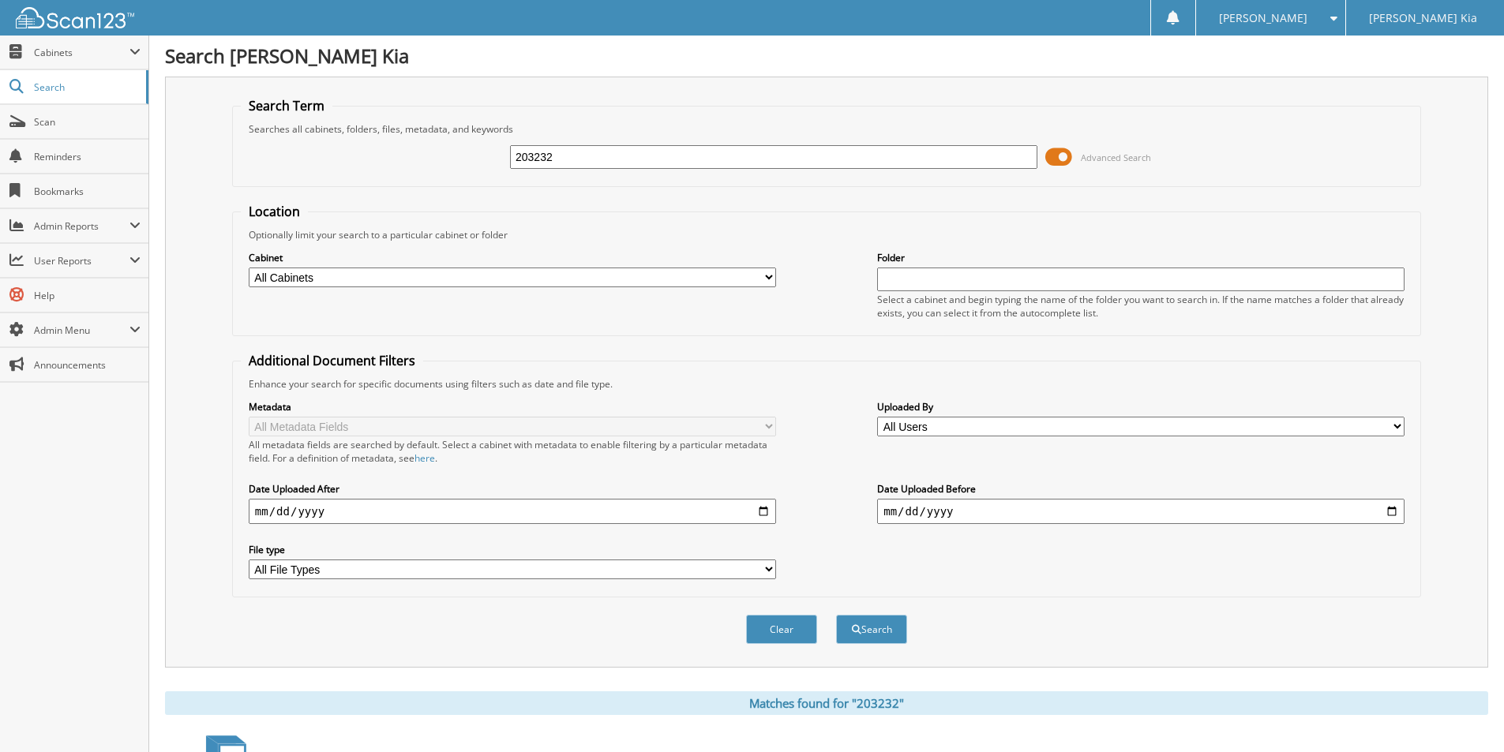
scroll to position [0, 0]
click at [952, 159] on input "203232" at bounding box center [773, 158] width 527 height 24
type input "202666"
click at [836, 616] on button "Search" at bounding box center [871, 630] width 71 height 29
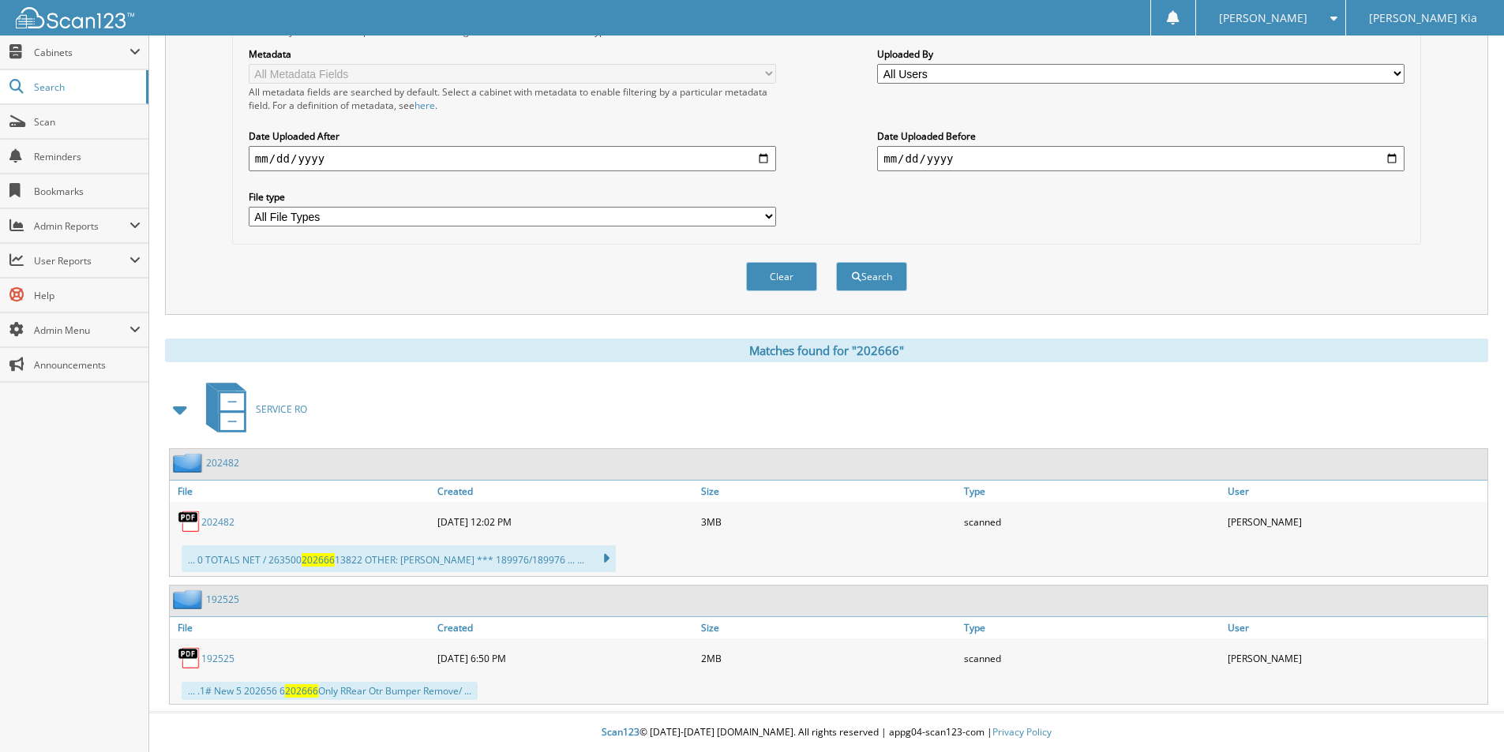
scroll to position [354, 0]
click at [895, 267] on button "Search" at bounding box center [871, 276] width 71 height 29
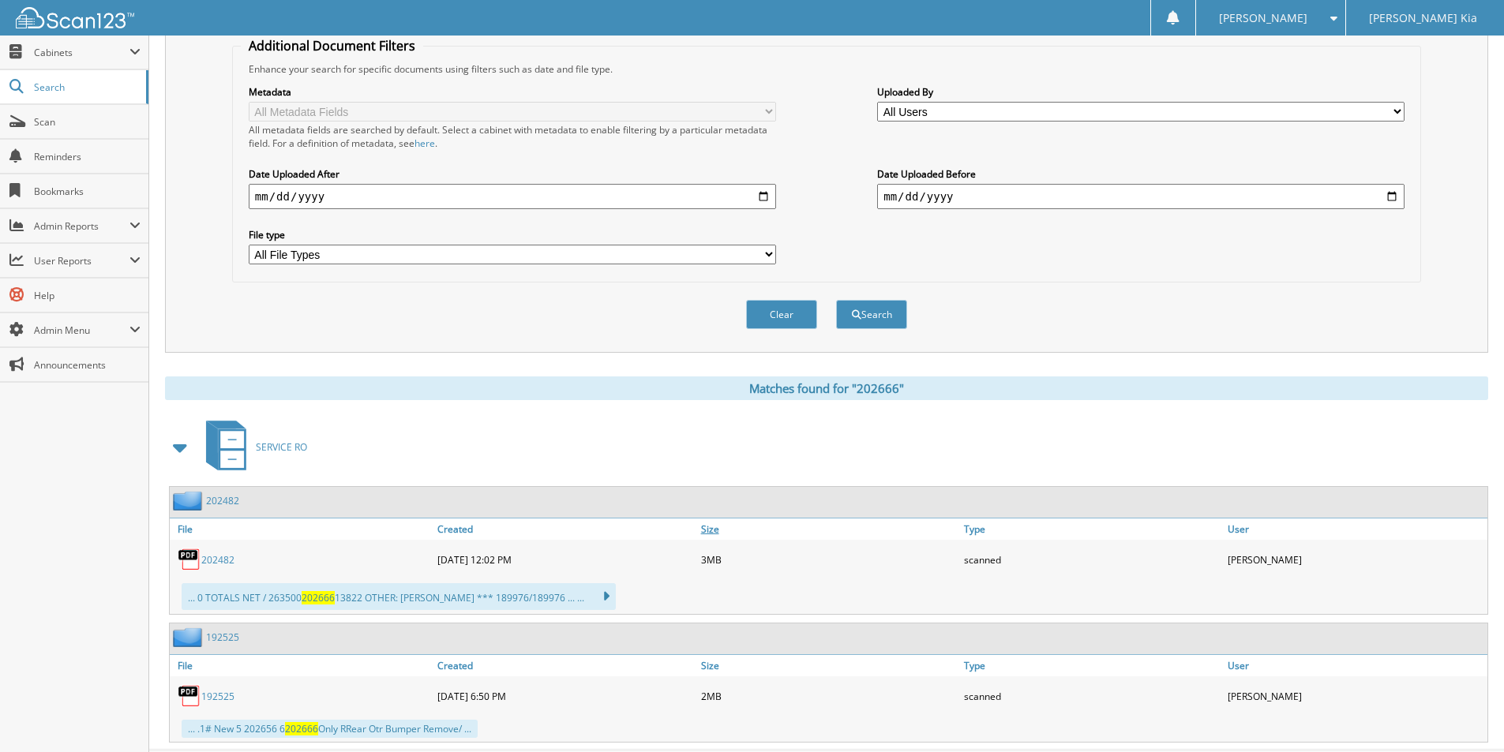
scroll to position [354, 0]
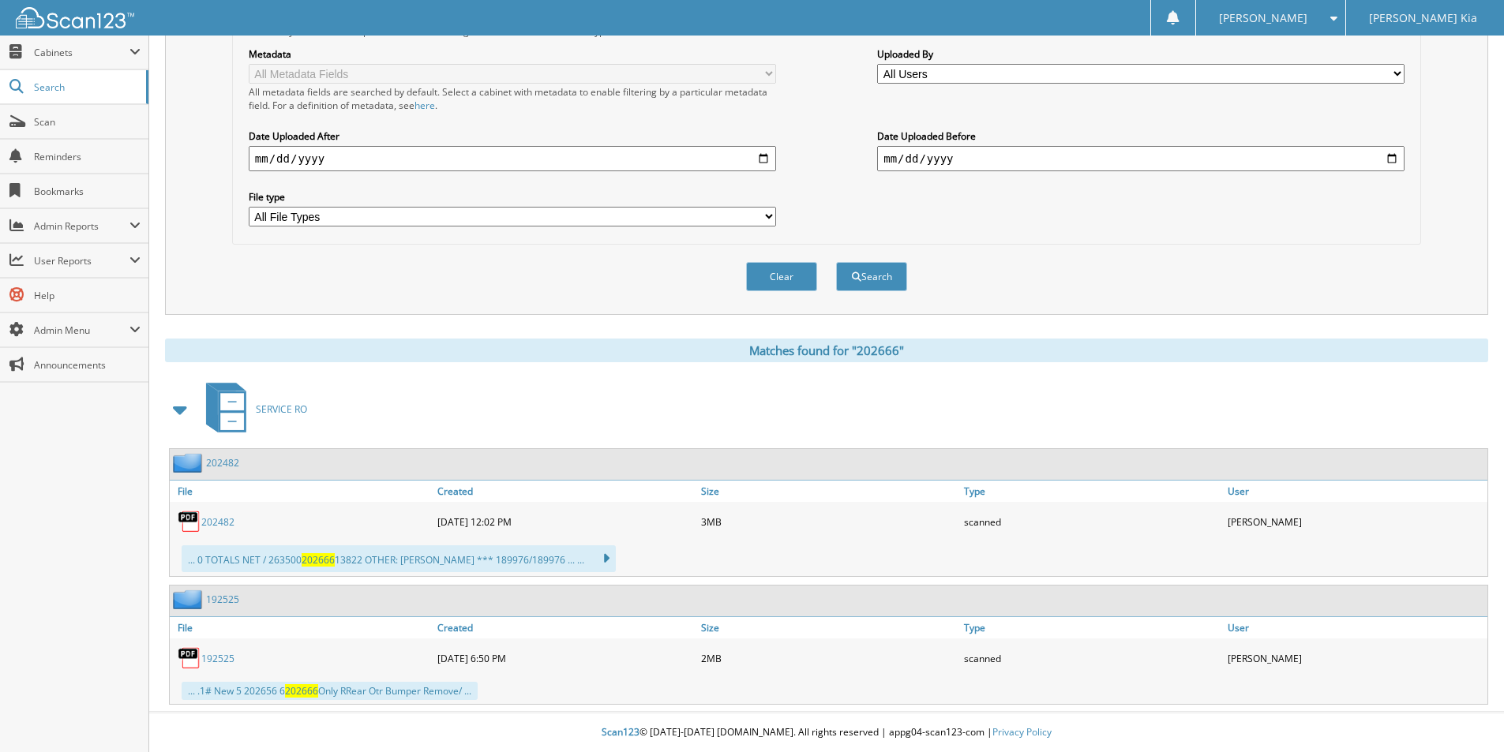
click at [215, 520] on link "202482" at bounding box center [217, 522] width 33 height 13
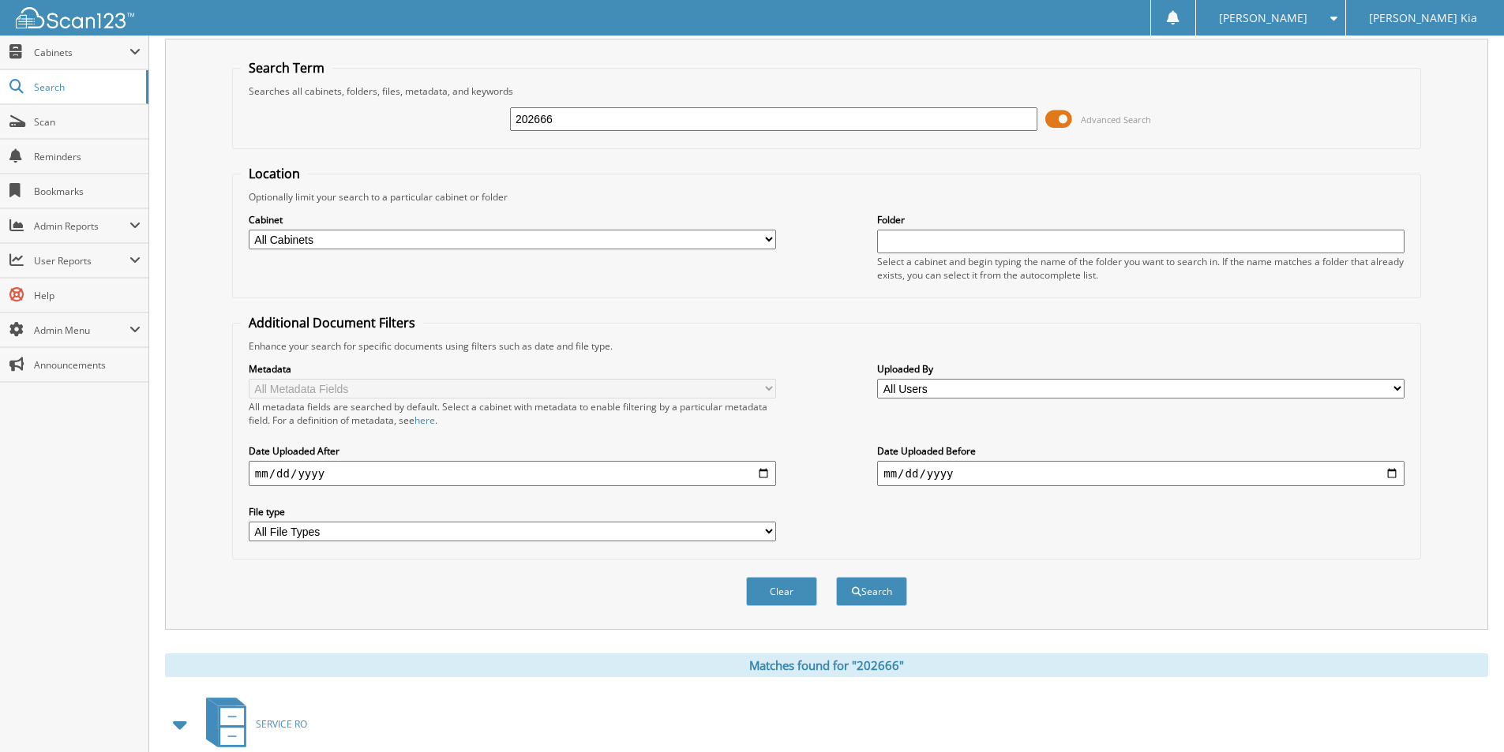
scroll to position [0, 0]
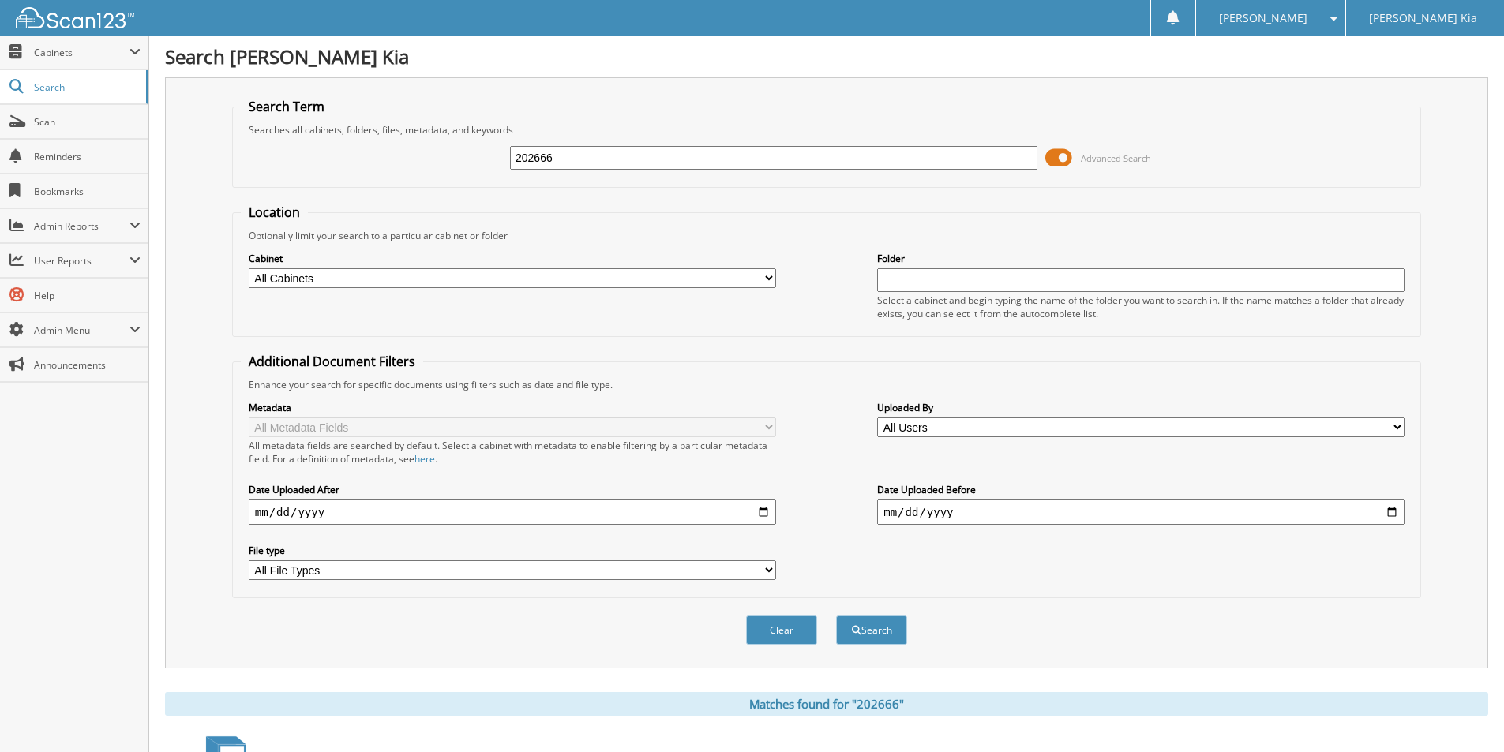
click at [808, 140] on div "202666 Advanced Search" at bounding box center [827, 158] width 1172 height 43
click at [808, 156] on input "202666" at bounding box center [773, 158] width 527 height 24
type input "203258"
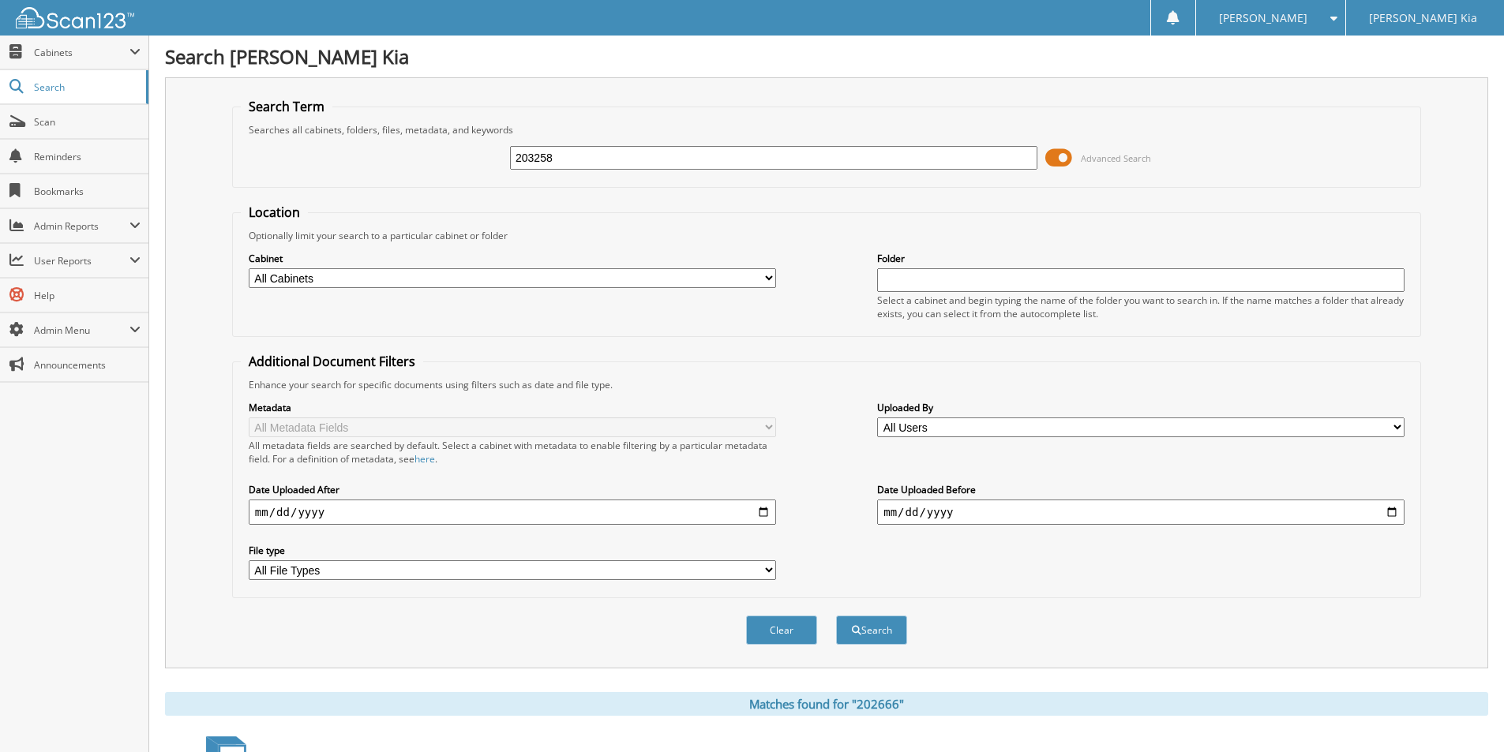
click at [836, 616] on button "Search" at bounding box center [871, 630] width 71 height 29
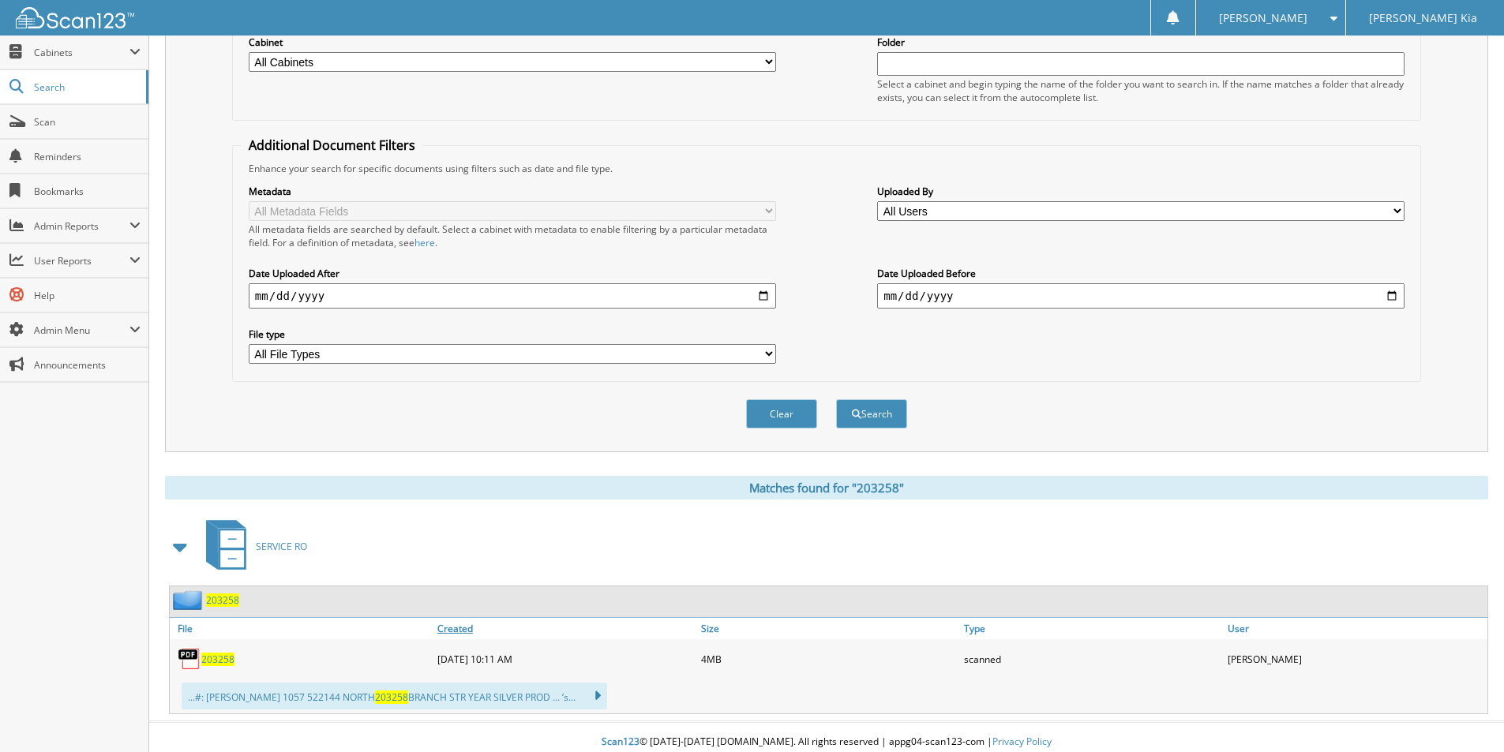
scroll to position [227, 0]
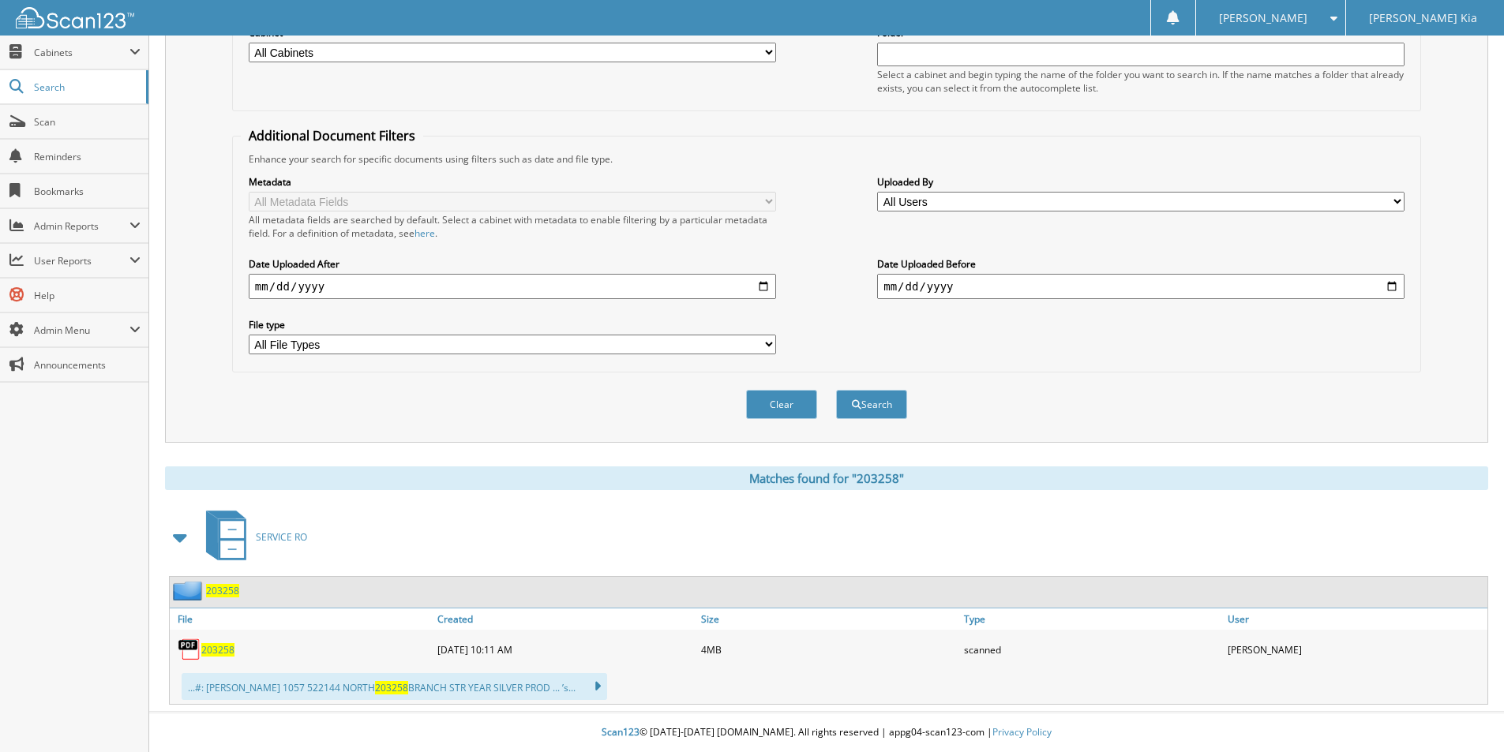
click at [220, 654] on span "203258" at bounding box center [217, 649] width 33 height 13
